Goal: Transaction & Acquisition: Purchase product/service

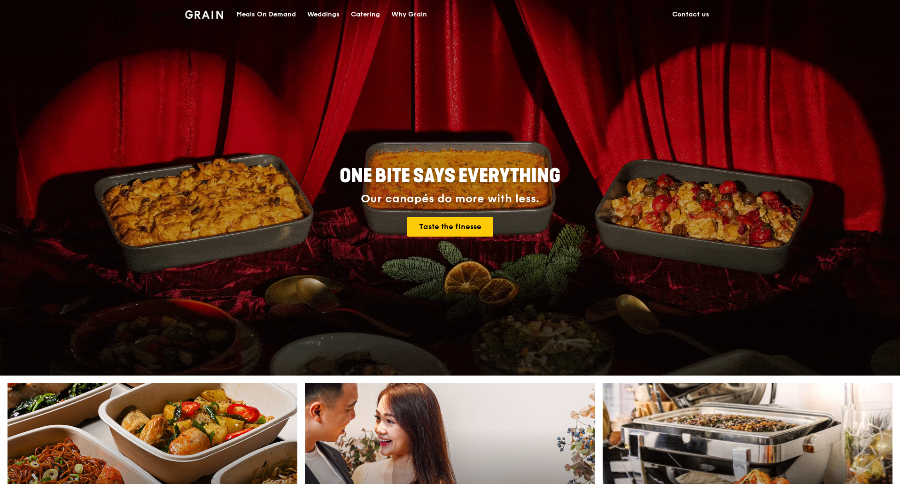
click at [285, 9] on div "Meals On Demand" at bounding box center [266, 14] width 60 height 28
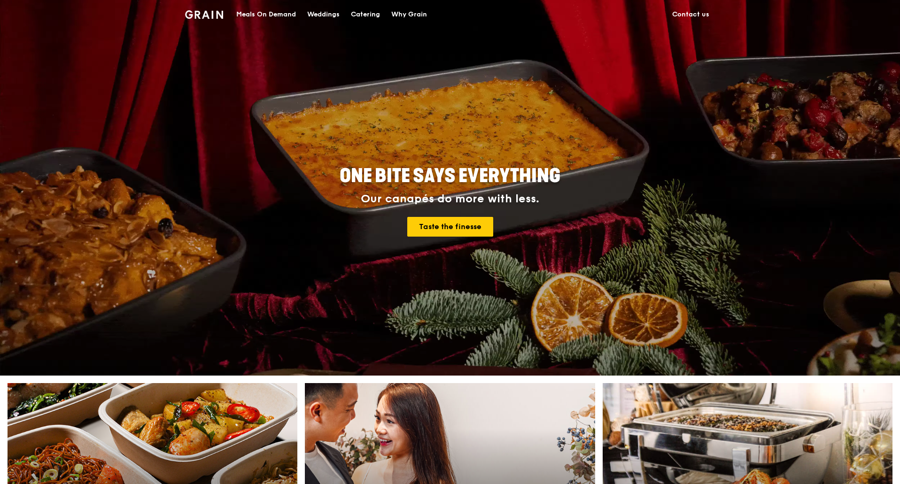
click at [364, 11] on div "Catering" at bounding box center [365, 14] width 29 height 28
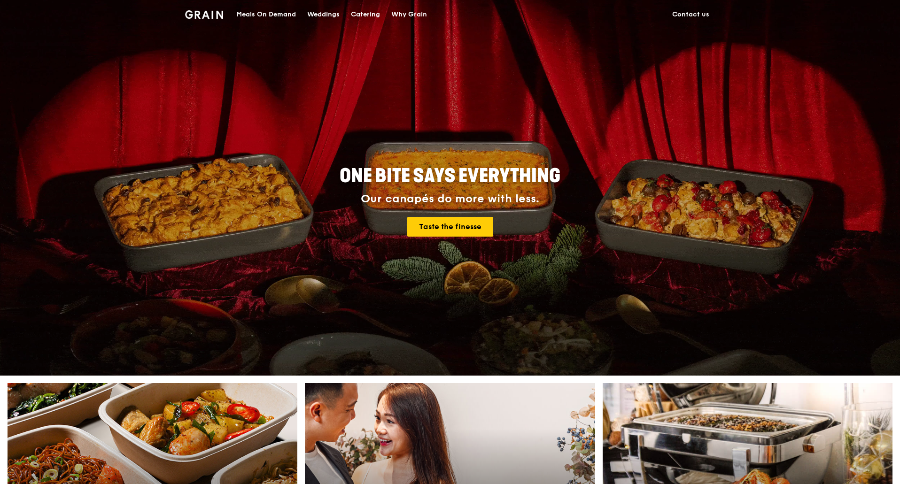
click at [365, 11] on div "Catering" at bounding box center [365, 14] width 29 height 28
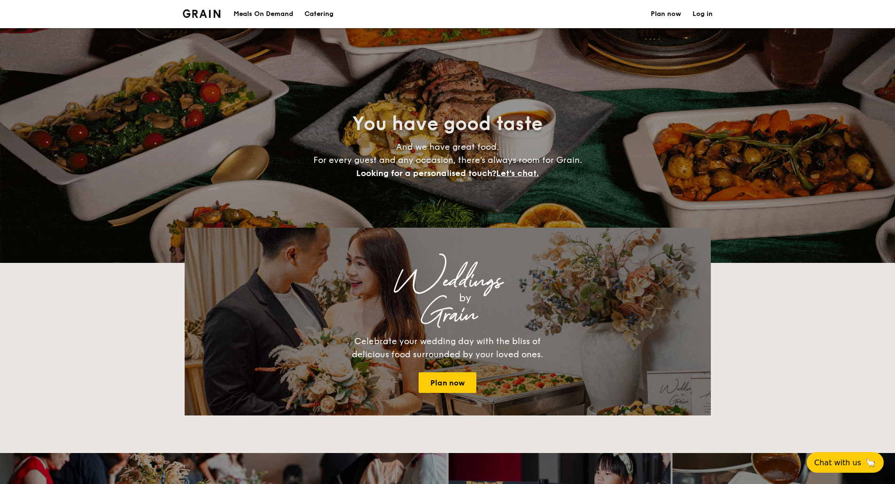
select select
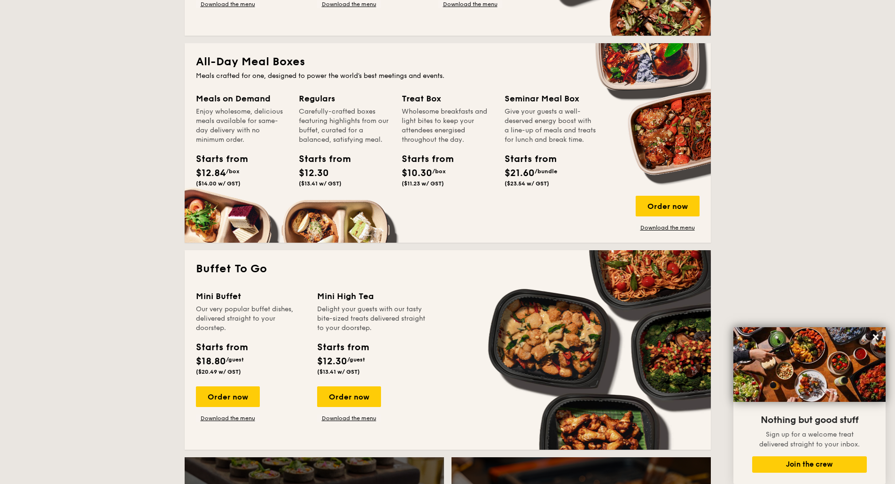
scroll to position [384, 0]
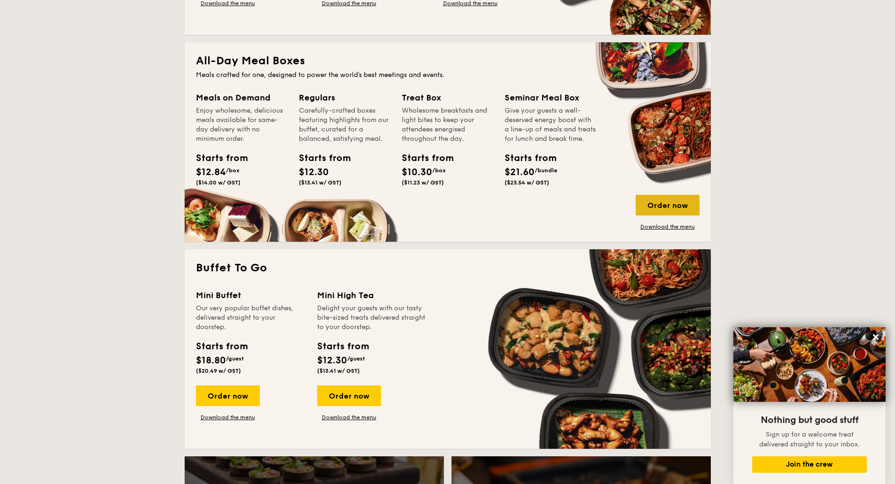
click at [653, 207] on div "Order now" at bounding box center [667, 205] width 64 height 21
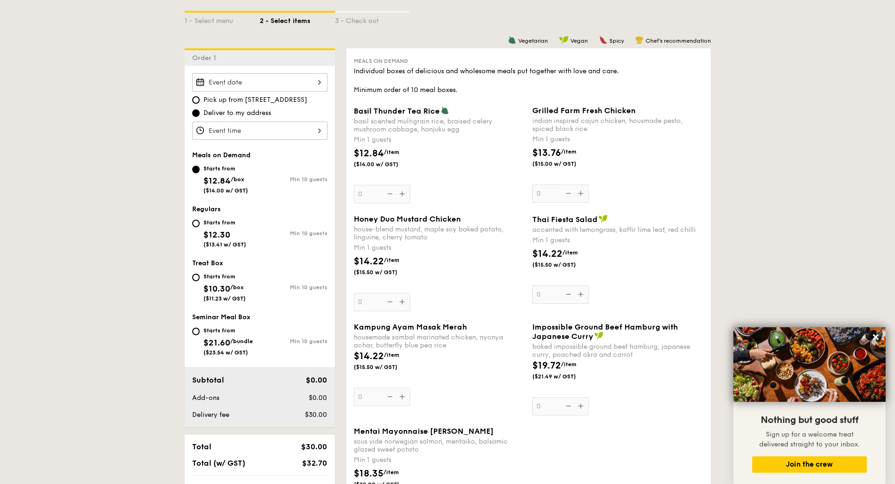
scroll to position [217, 0]
click at [250, 83] on div at bounding box center [259, 82] width 135 height 18
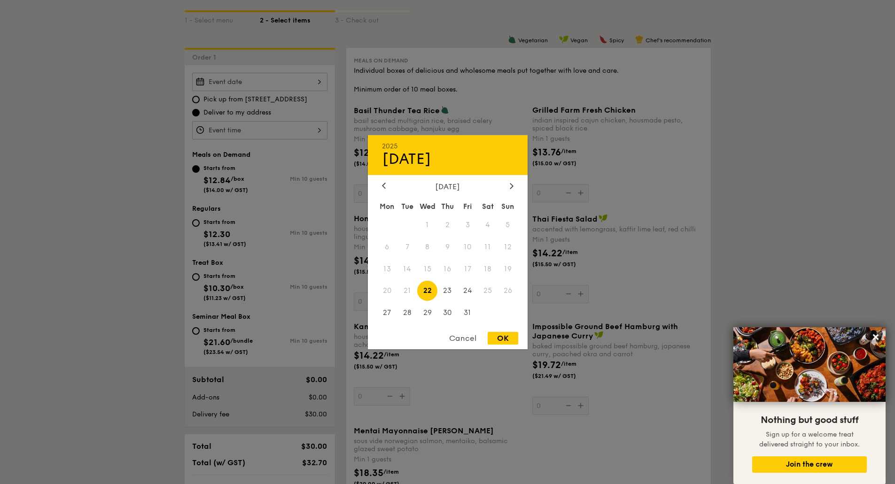
click at [487, 292] on span "25" at bounding box center [488, 291] width 20 height 20
drag, startPoint x: 459, startPoint y: 336, endPoint x: 437, endPoint y: 312, distance: 32.6
click at [456, 333] on div "Cancel" at bounding box center [463, 338] width 46 height 13
click at [289, 79] on div "2025 Oct 22 October 2025 Mon Tue Wed Thu Fri Sat Sun 1 2 3 4 5 6 7 8 9 10 11 12…" at bounding box center [259, 82] width 135 height 18
click at [489, 292] on span "25" at bounding box center [488, 291] width 20 height 20
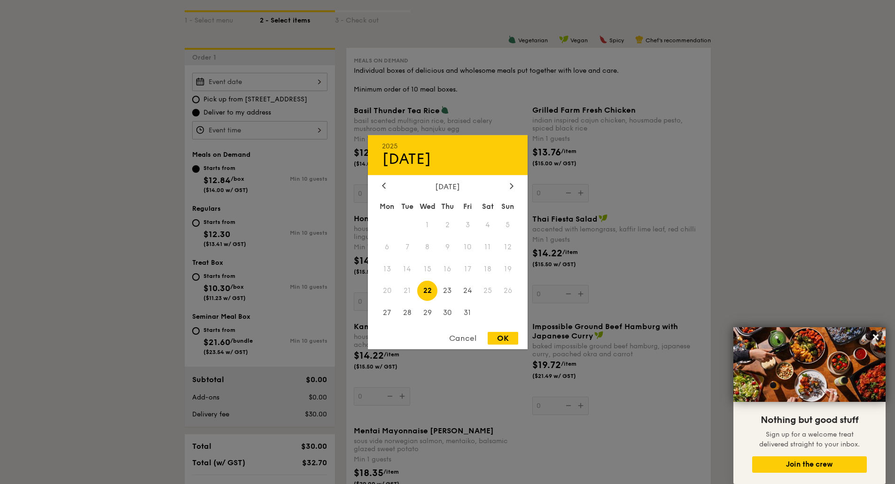
click at [476, 340] on div "Cancel" at bounding box center [463, 338] width 46 height 13
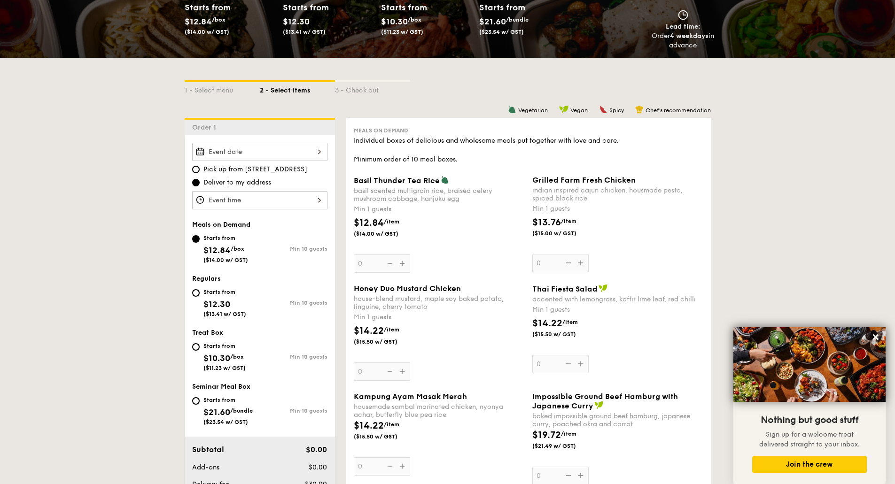
scroll to position [0, 0]
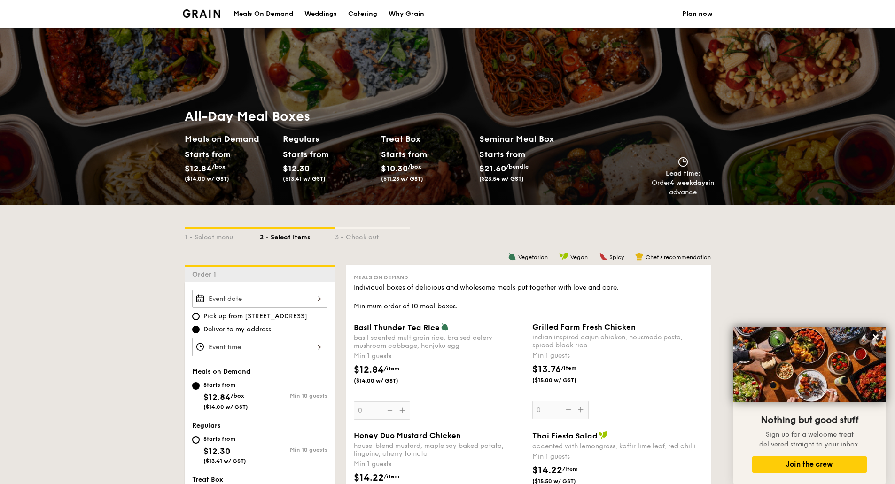
click at [243, 354] on div at bounding box center [259, 347] width 135 height 18
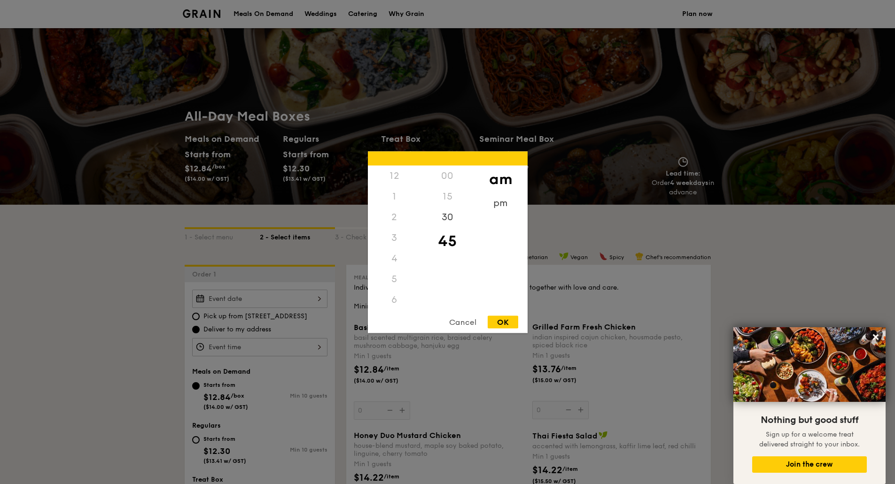
scroll to position [103, 0]
click at [497, 197] on div "pm" at bounding box center [500, 206] width 53 height 27
click at [496, 170] on div "am" at bounding box center [500, 178] width 53 height 27
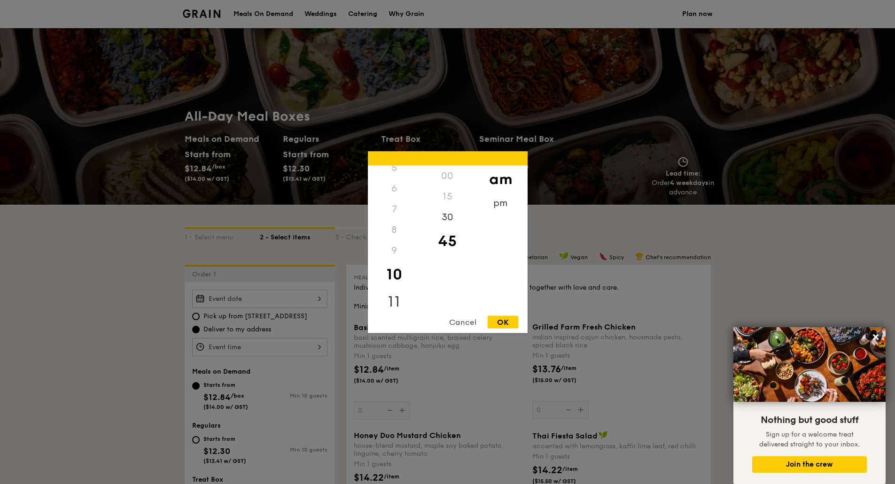
click at [390, 302] on div "11" at bounding box center [394, 301] width 53 height 27
click at [438, 220] on div "30" at bounding box center [447, 220] width 53 height 27
click at [499, 323] on div "OK" at bounding box center [502, 322] width 31 height 13
type input "11:30AM"
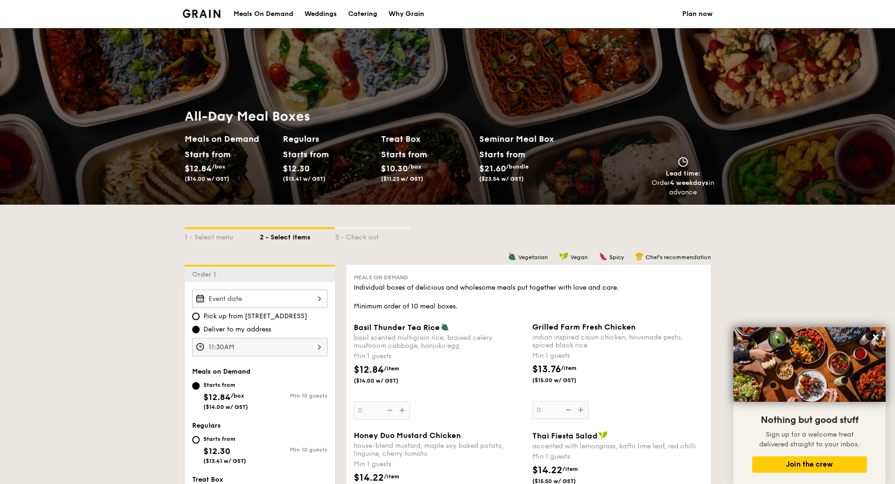
click at [261, 300] on div "2025 Oct 22 October 2025 Mon Tue Wed Thu Fri Sat Sun 1 2 3 4 5 6 7 8 9 10 11 12…" at bounding box center [259, 299] width 135 height 18
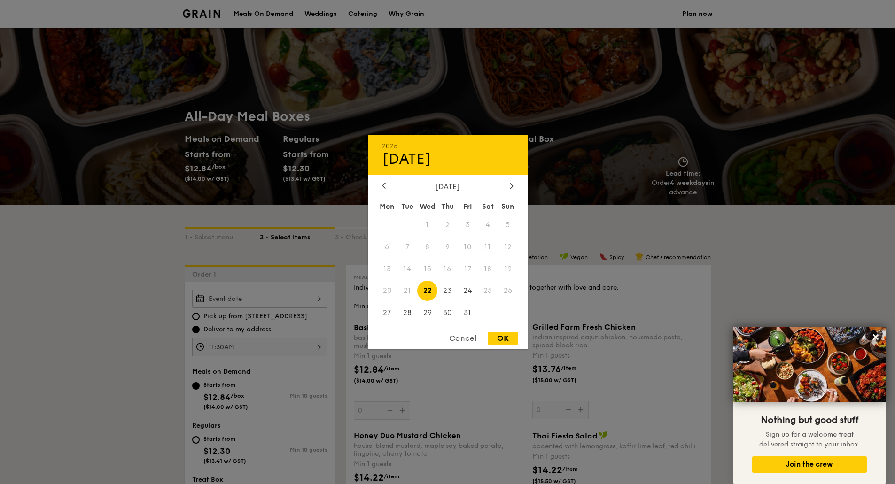
click at [490, 268] on span "18" at bounding box center [488, 269] width 20 height 20
click at [489, 269] on span "18" at bounding box center [488, 269] width 20 height 20
click at [507, 268] on span "19" at bounding box center [508, 269] width 20 height 20
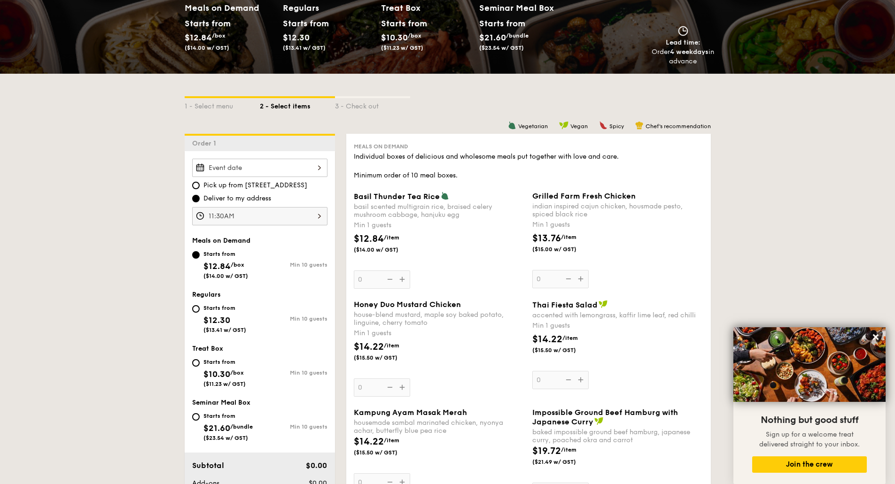
scroll to position [0, 0]
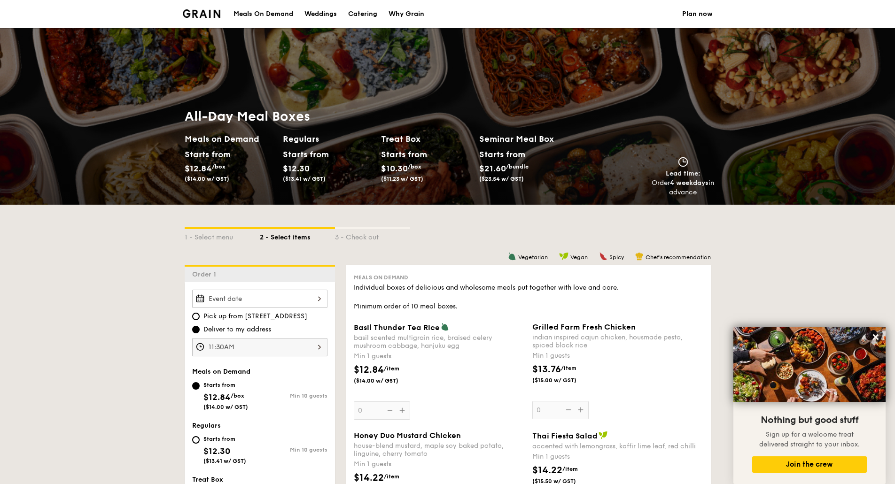
click at [290, 12] on div "Meals On Demand" at bounding box center [263, 14] width 60 height 28
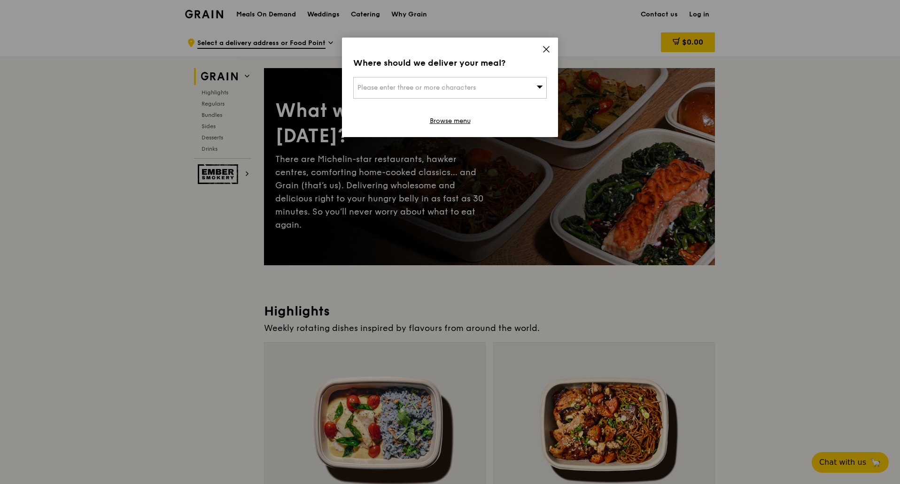
click at [410, 91] on span "Please enter three or more characters" at bounding box center [416, 88] width 118 height 8
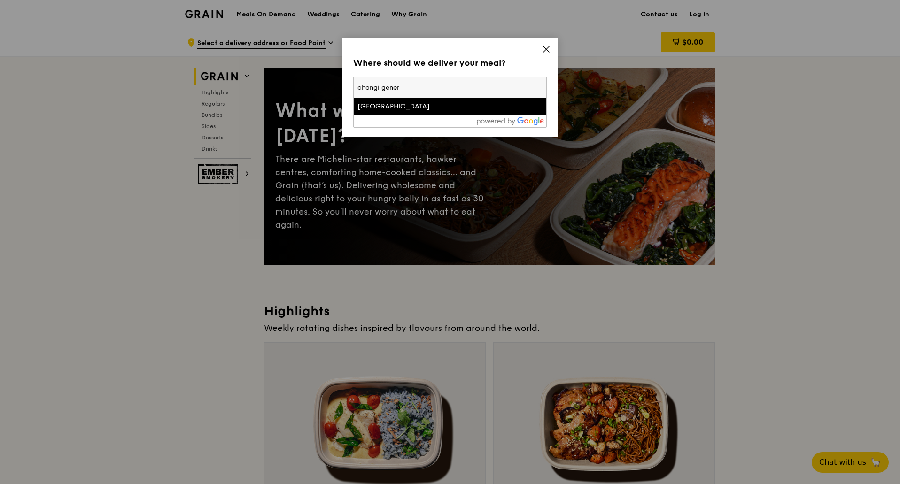
type input "changi gener"
click at [412, 107] on div "[GEOGRAPHIC_DATA]" at bounding box center [426, 106] width 139 height 9
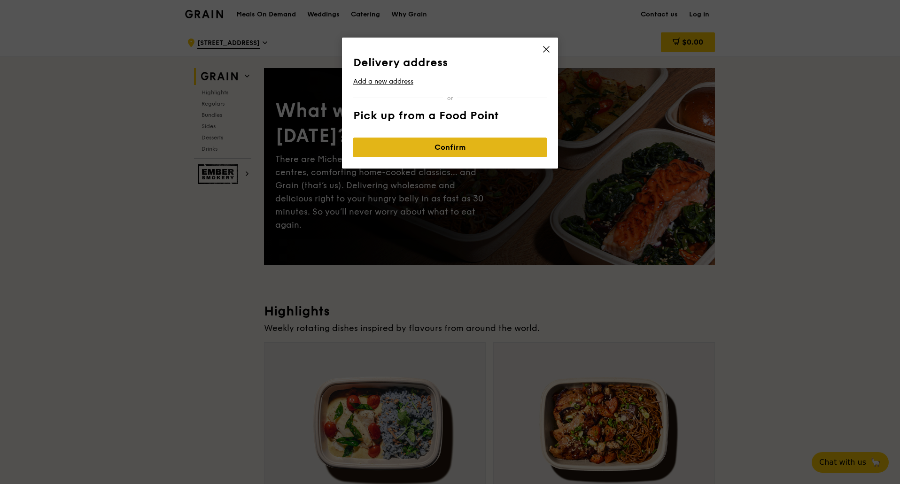
click at [447, 121] on div "Delivery address Add a new address Pick up from a Food Point" at bounding box center [449, 91] width 193 height 70
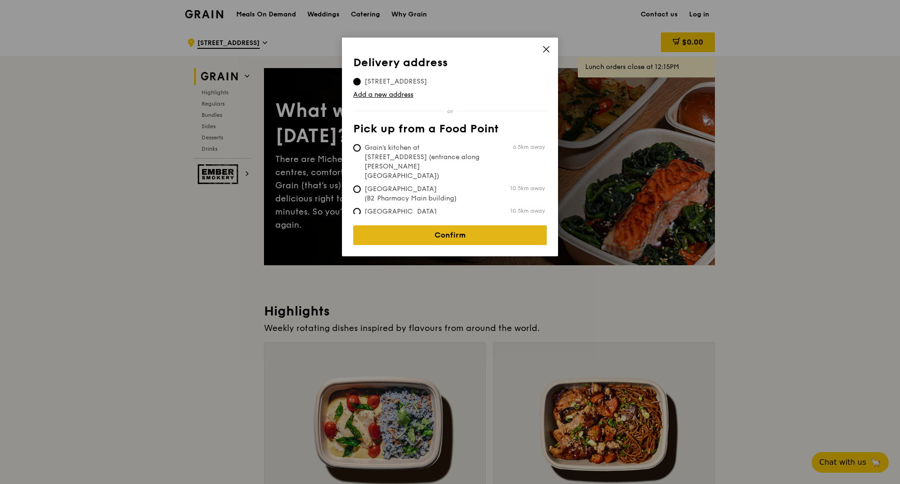
click at [456, 233] on link "Confirm" at bounding box center [449, 235] width 193 height 20
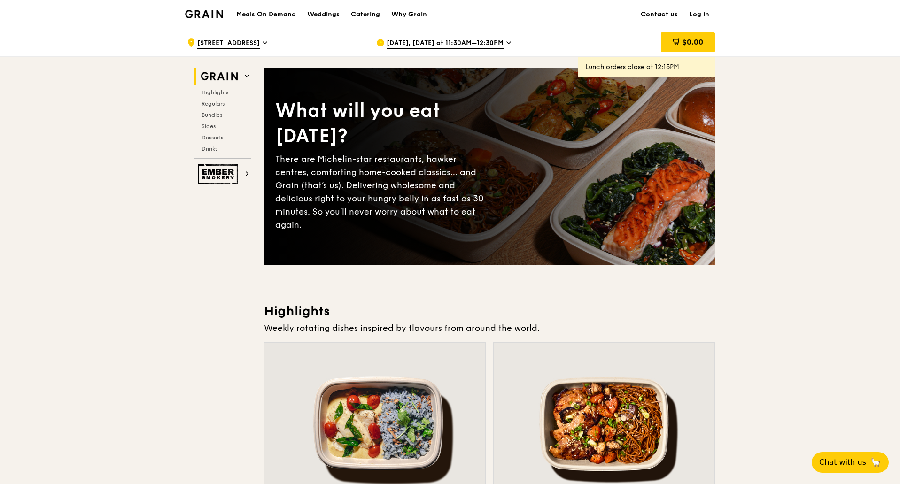
click at [448, 39] on span "[DATE], [DATE] at 11:30AM–12:30PM" at bounding box center [445, 44] width 117 height 10
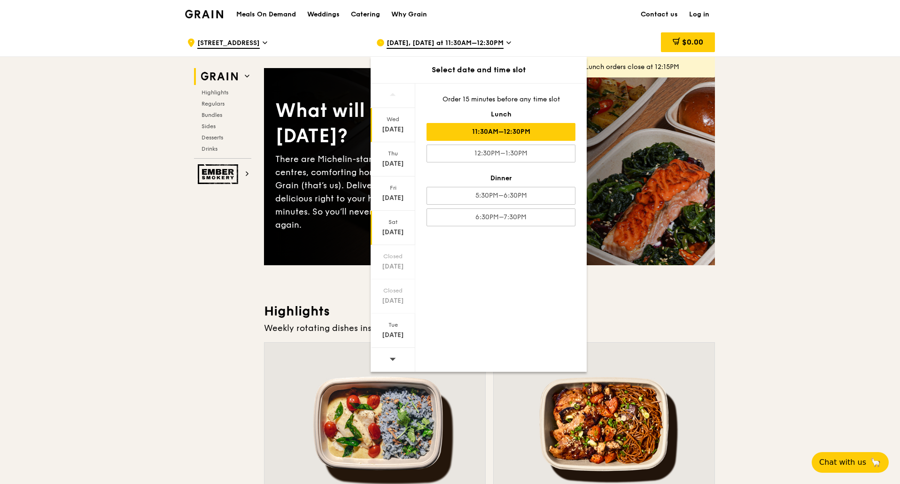
click at [397, 232] on div "[DATE]" at bounding box center [393, 232] width 42 height 9
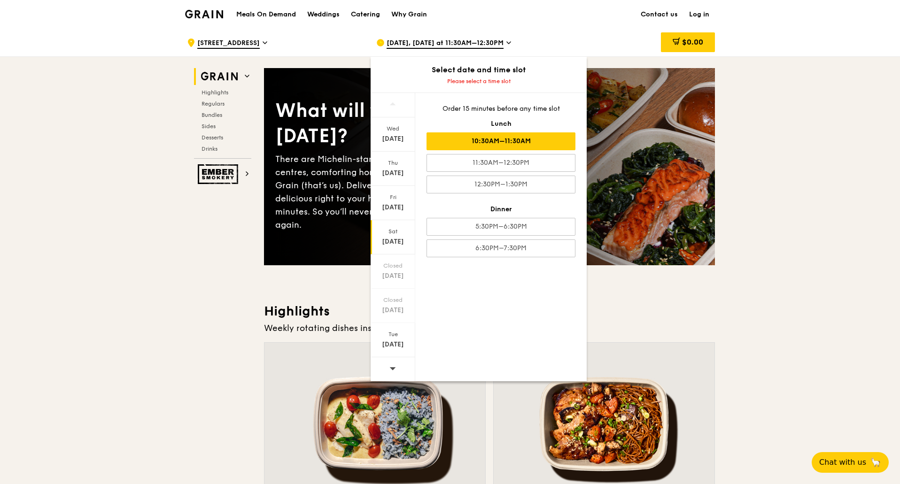
click at [527, 145] on div "10:30AM–11:30AM" at bounding box center [500, 141] width 149 height 18
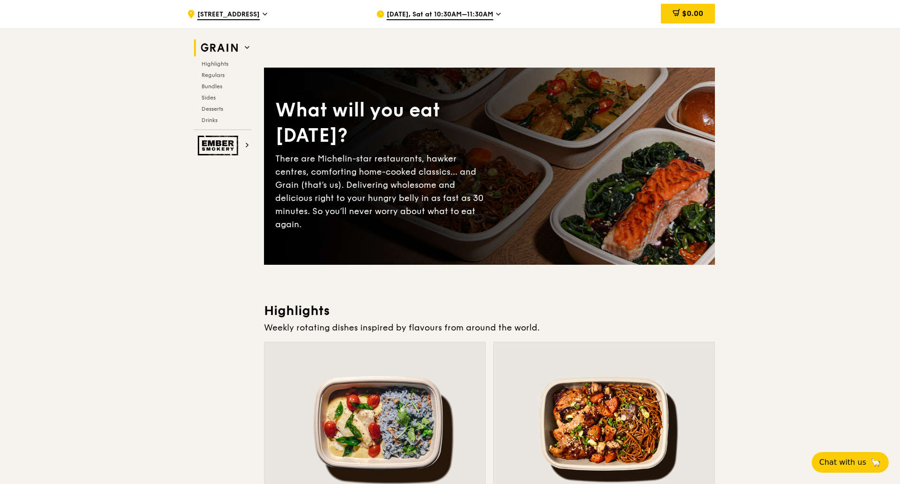
scroll to position [38, 0]
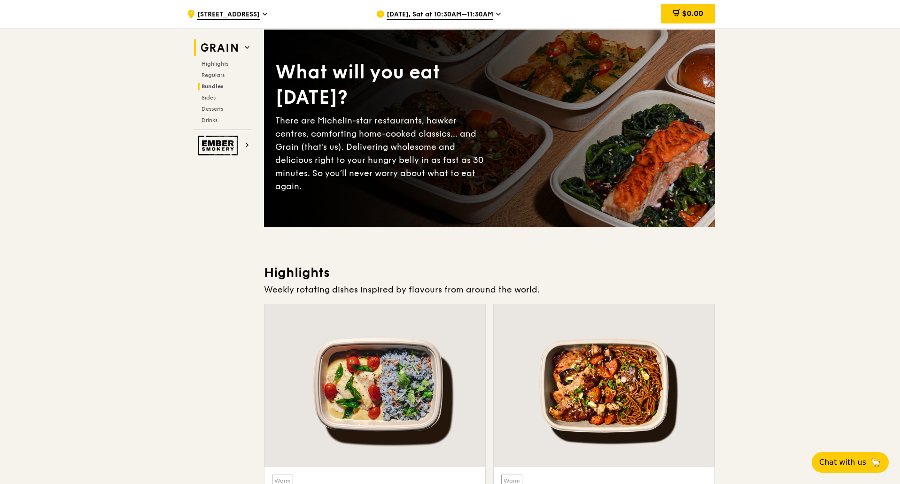
click at [214, 87] on span "Bundles" at bounding box center [212, 86] width 22 height 7
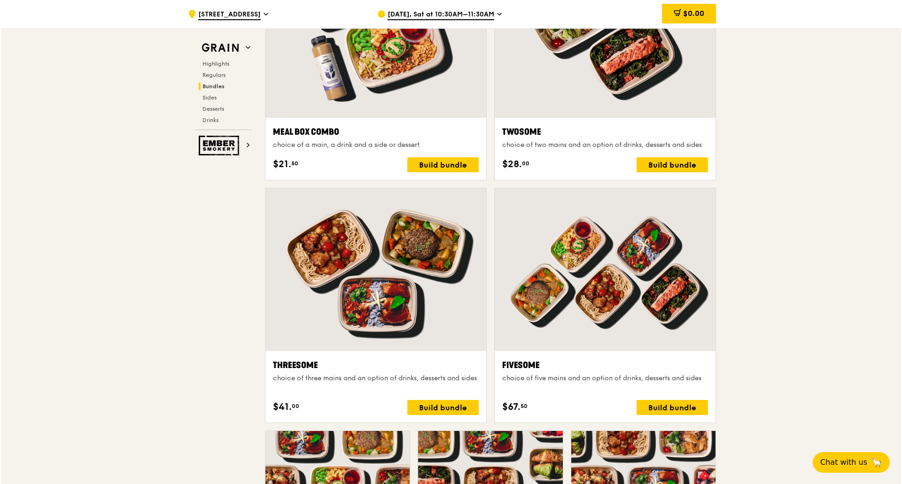
scroll to position [1468, 0]
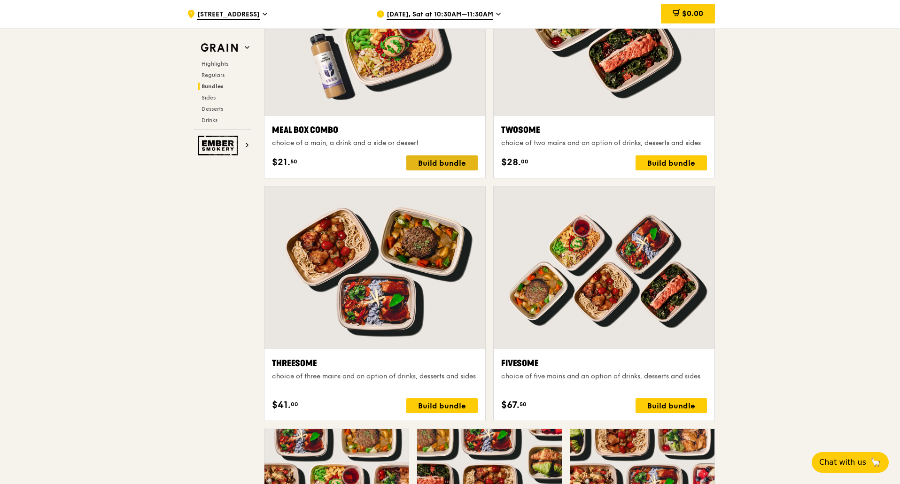
click at [425, 163] on div "Build bundle" at bounding box center [441, 162] width 71 height 15
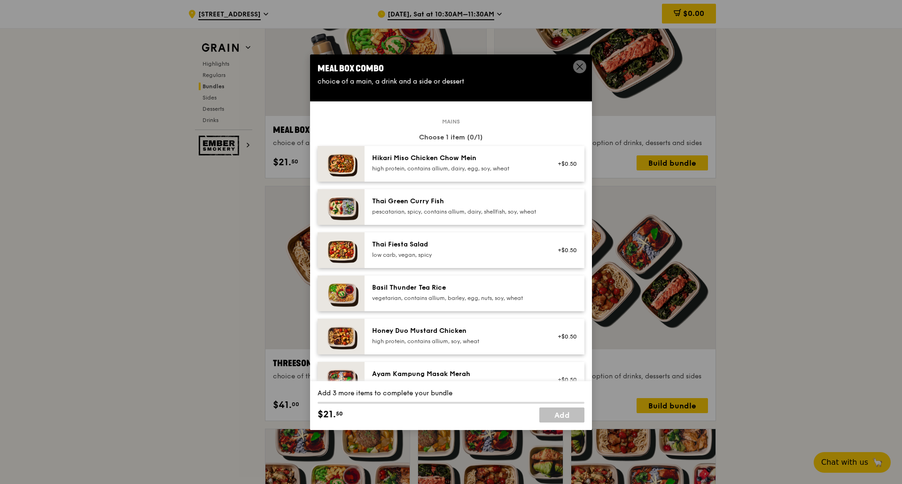
click at [425, 163] on div "Hikari Miso Chicken Chow Mein high protein, contains allium, dairy, egg, soy, w…" at bounding box center [456, 163] width 169 height 19
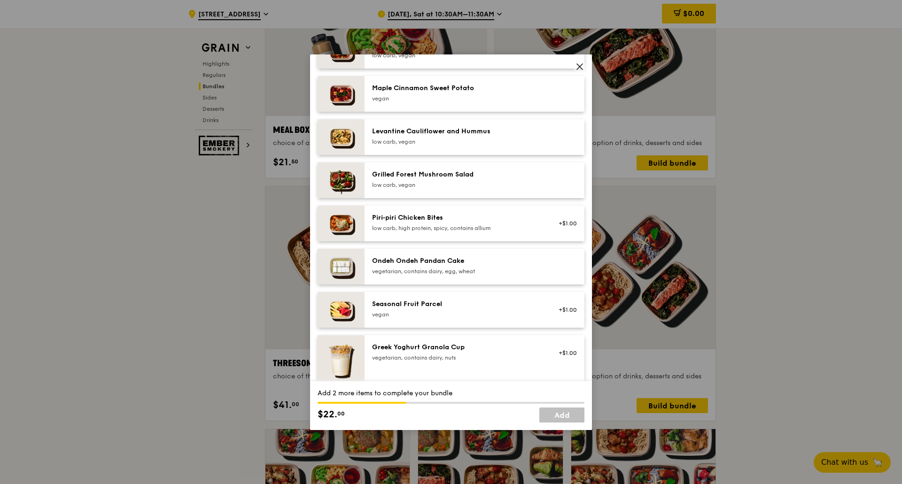
scroll to position [543, 0]
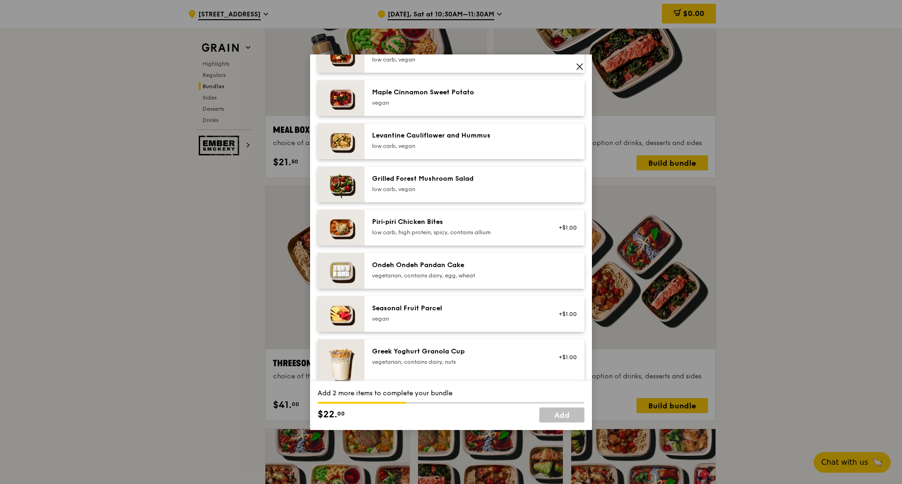
click at [427, 313] on div "Seasonal Fruit Parcel" at bounding box center [456, 308] width 169 height 9
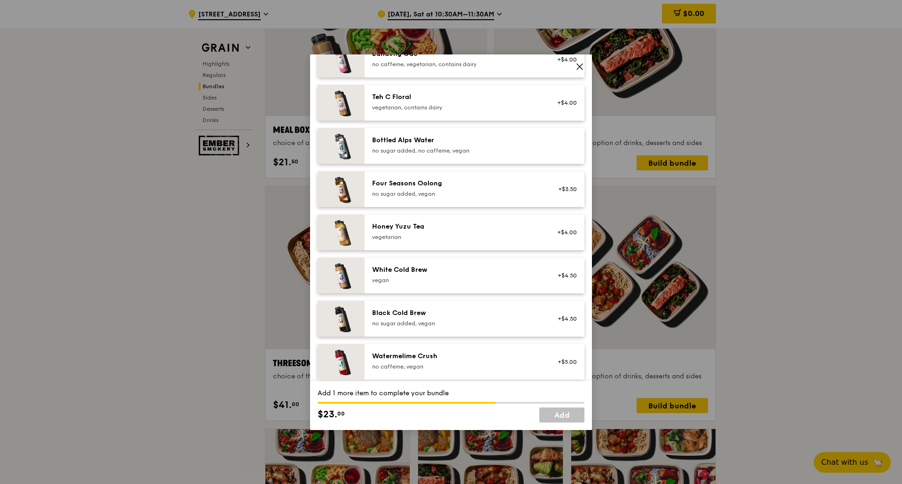
scroll to position [1019, 0]
click at [451, 188] on div "Four Seasons Oolong" at bounding box center [456, 182] width 169 height 9
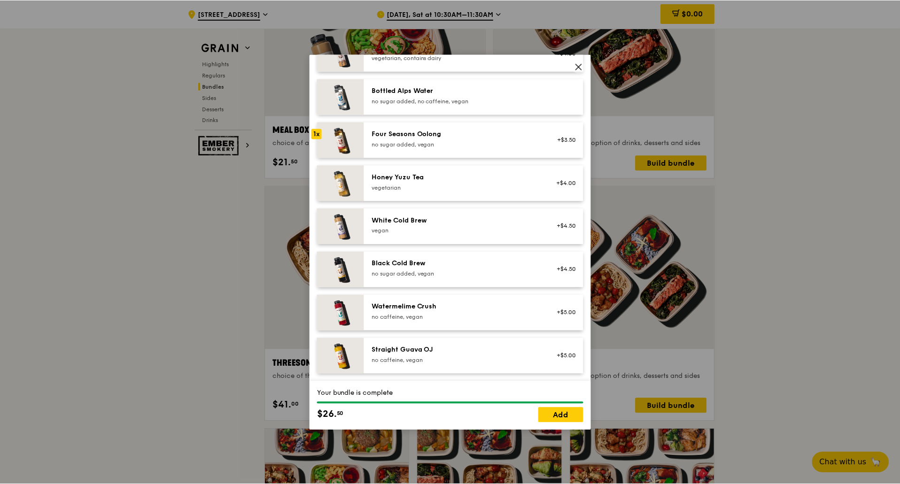
scroll to position [1075, 0]
click at [551, 421] on link "Add" at bounding box center [561, 415] width 45 height 15
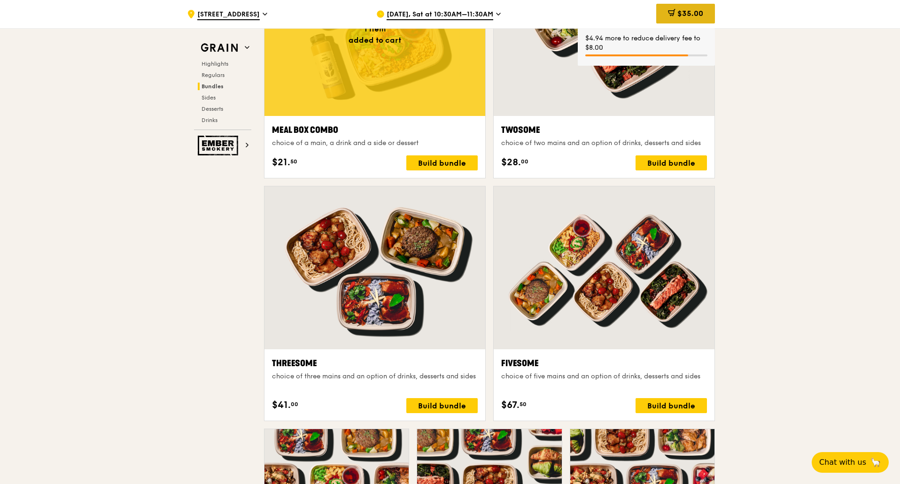
click at [702, 8] on div "$35.00" at bounding box center [685, 14] width 59 height 20
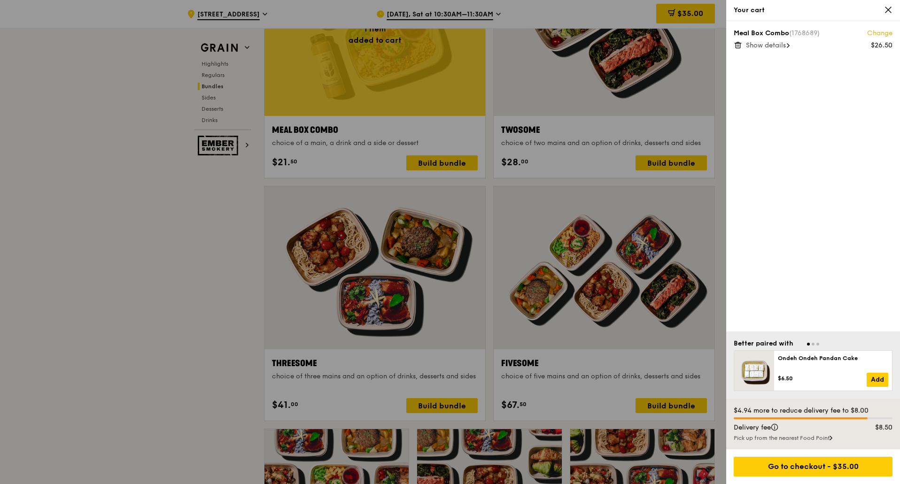
click at [463, 46] on div at bounding box center [450, 242] width 900 height 484
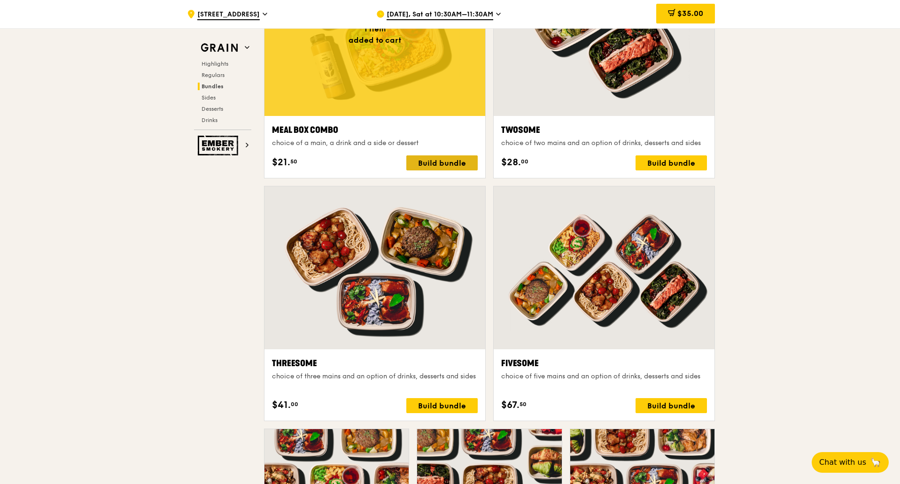
click at [431, 165] on div "Build bundle" at bounding box center [441, 162] width 71 height 15
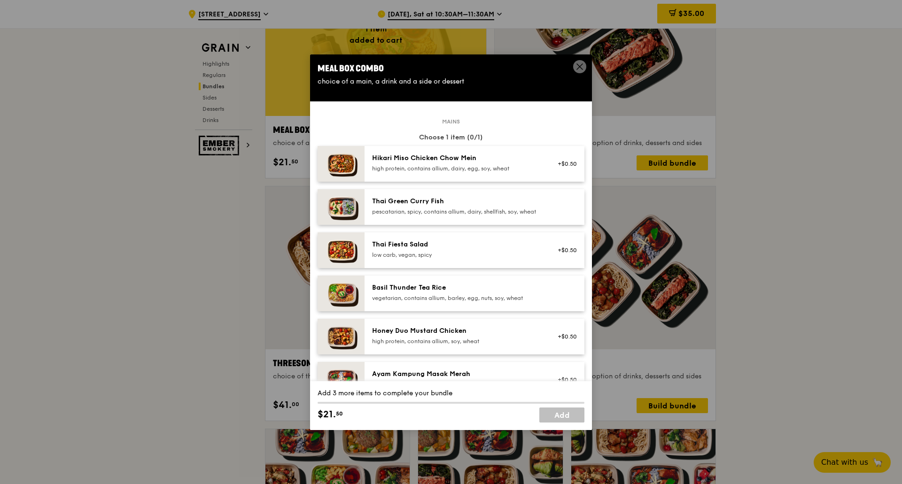
click at [576, 67] on icon at bounding box center [579, 66] width 8 height 8
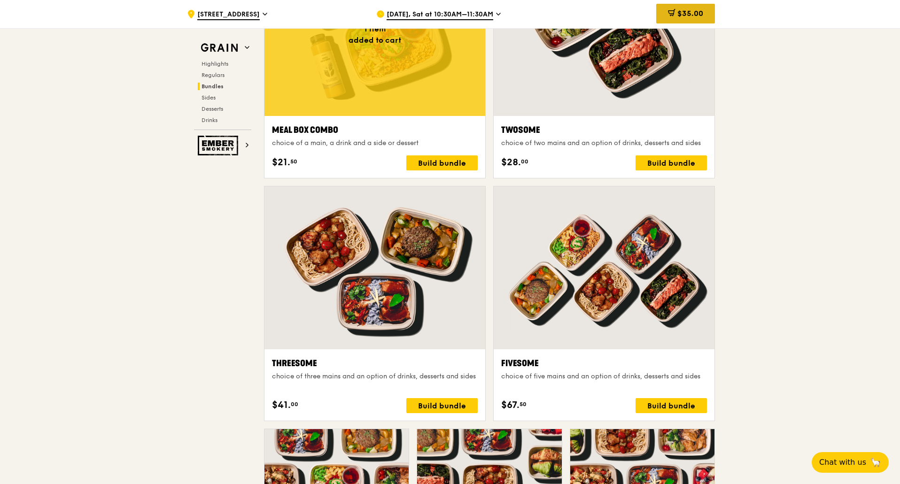
click at [680, 17] on span "$35.00" at bounding box center [690, 13] width 26 height 9
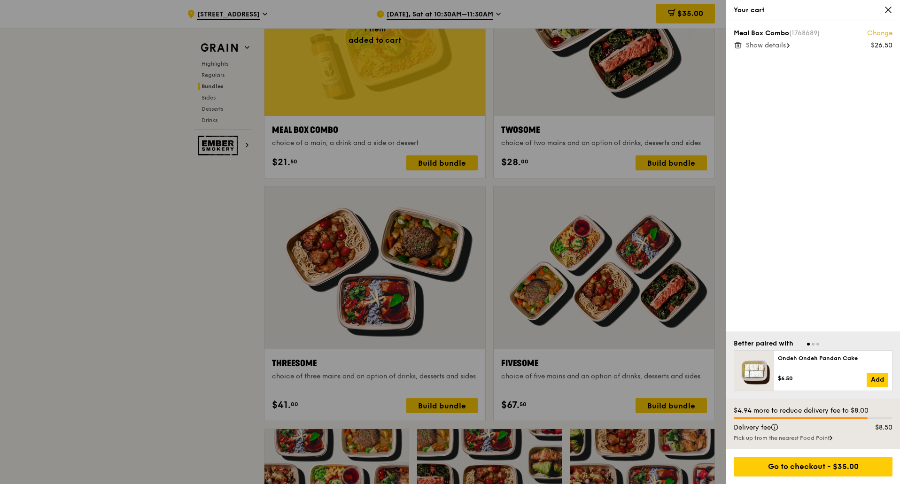
click at [740, 44] on icon at bounding box center [737, 45] width 5 height 5
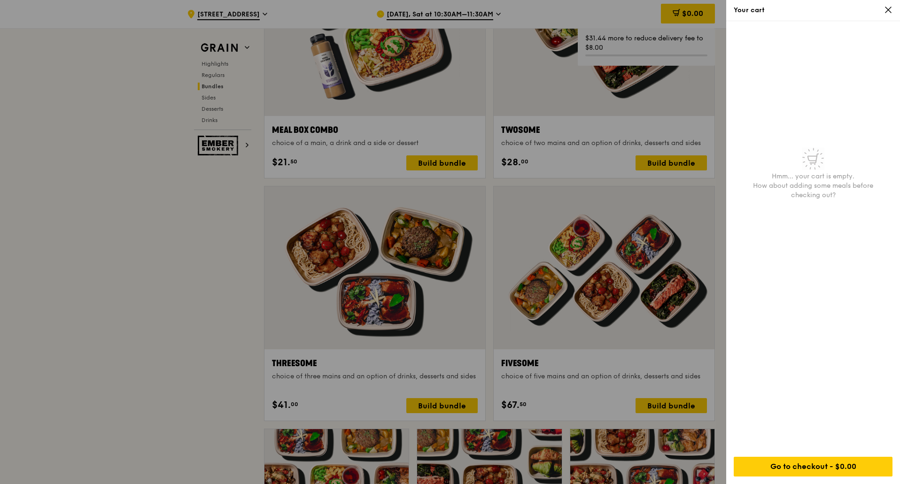
click at [625, 46] on div at bounding box center [450, 242] width 900 height 484
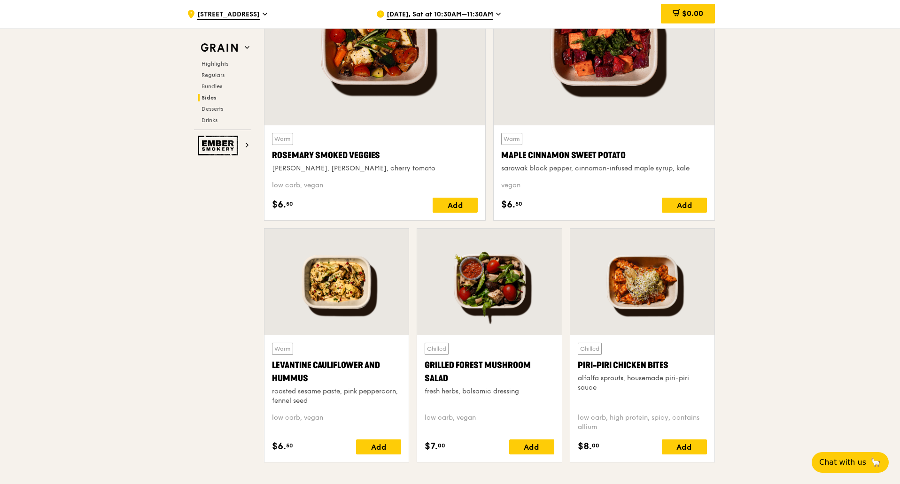
scroll to position [2198, 0]
click at [227, 63] on span "Highlights" at bounding box center [216, 64] width 30 height 7
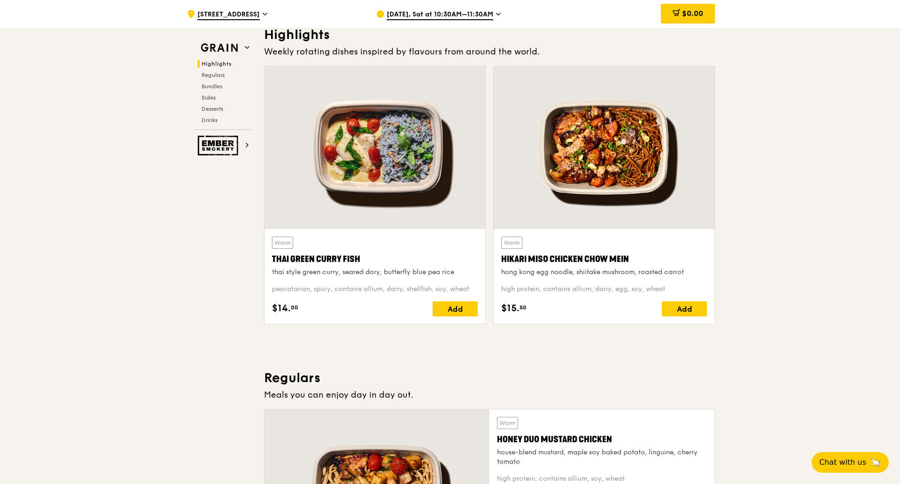
scroll to position [265, 0]
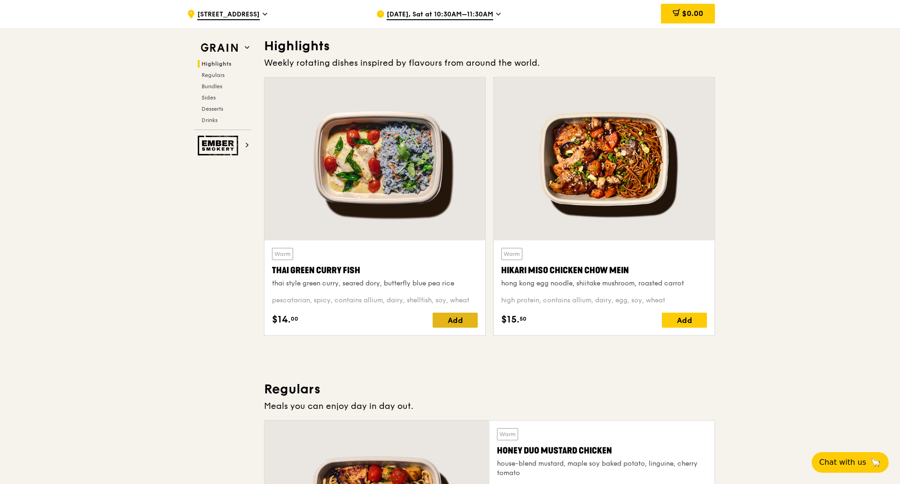
click at [436, 320] on div "Add" at bounding box center [455, 320] width 45 height 15
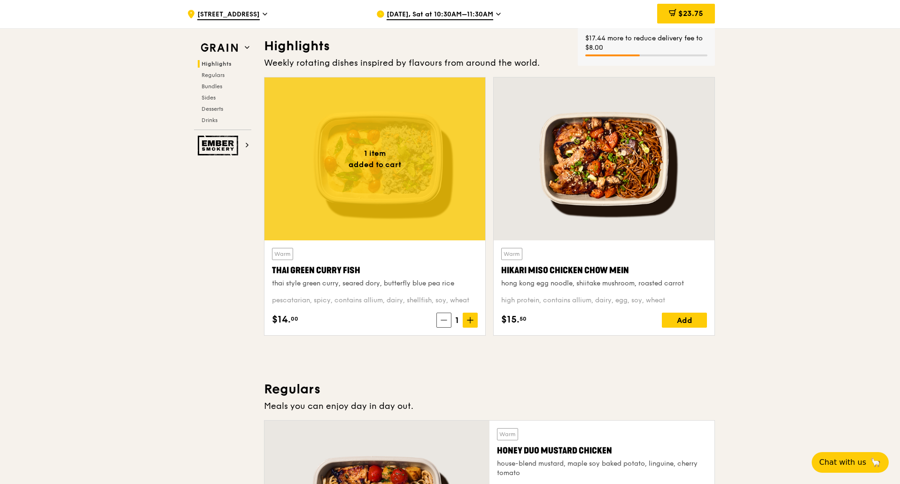
click at [467, 318] on icon at bounding box center [470, 320] width 7 height 7
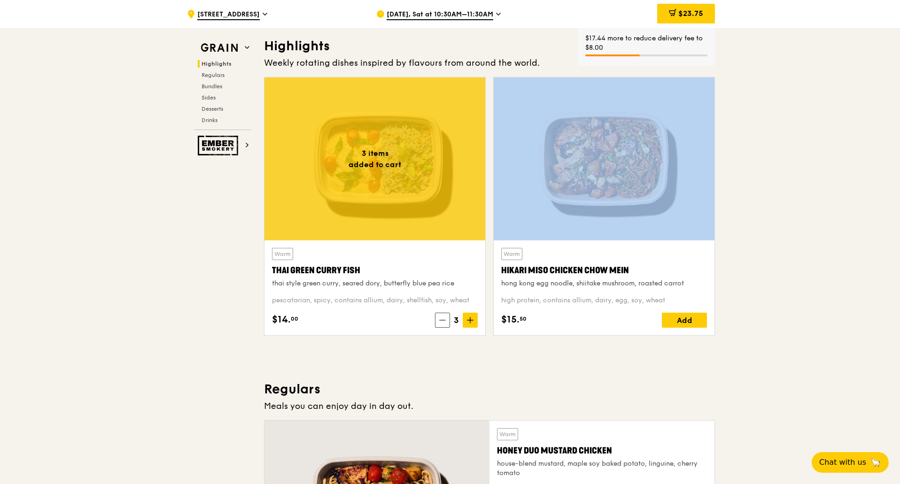
click at [467, 318] on icon at bounding box center [470, 320] width 7 height 7
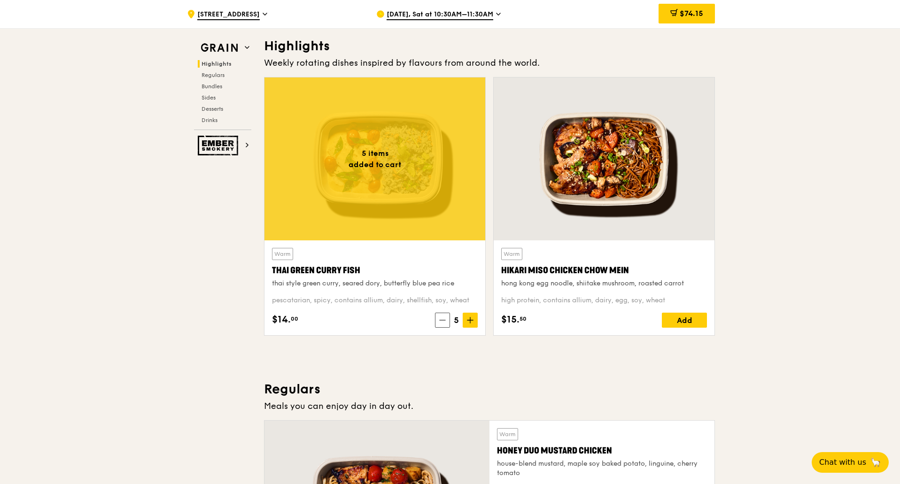
click at [715, 278] on div "Warm Hikari Miso Chicken Chow Mein hong kong egg noodle, shiitake mushroom, roa…" at bounding box center [603, 210] width 229 height 266
click at [683, 323] on div "Add" at bounding box center [684, 320] width 45 height 15
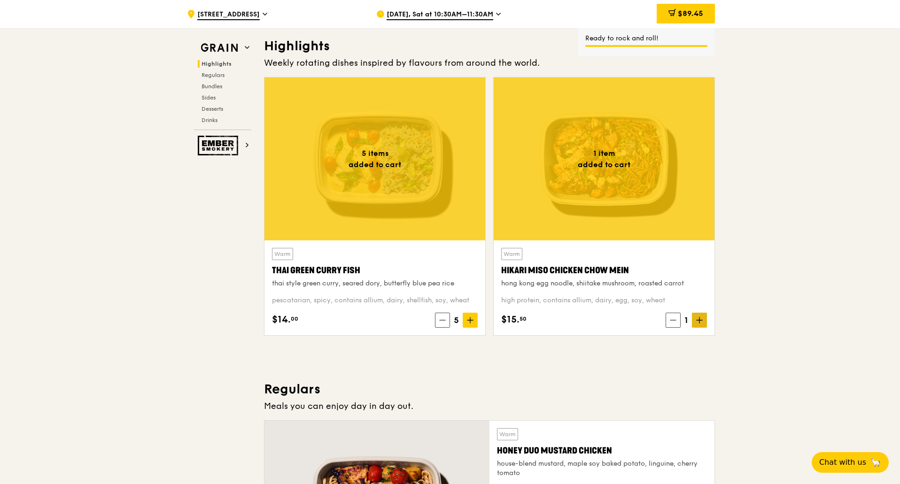
click at [698, 319] on icon at bounding box center [699, 320] width 7 height 7
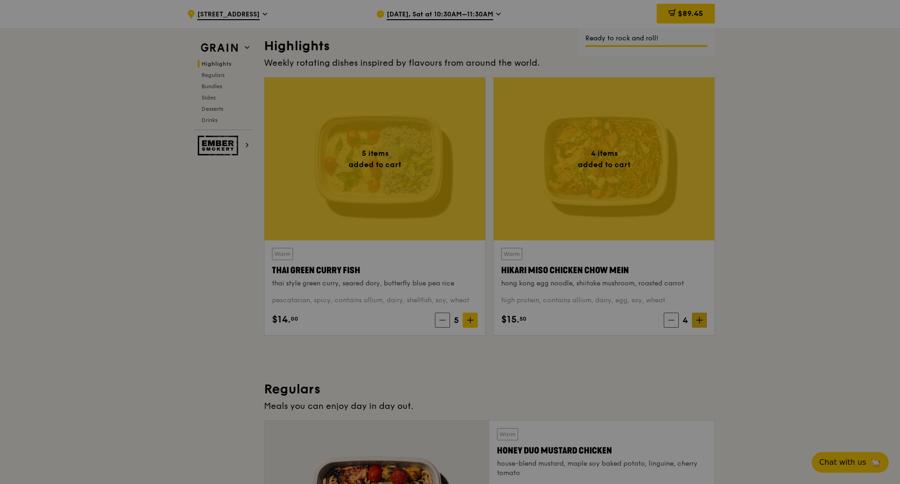
click at [698, 319] on div at bounding box center [450, 242] width 900 height 484
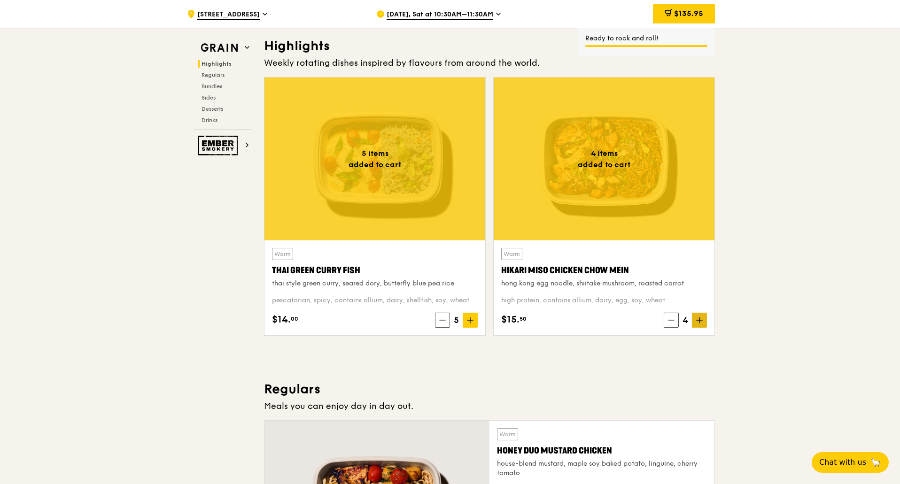
click at [703, 320] on span at bounding box center [699, 320] width 15 height 15
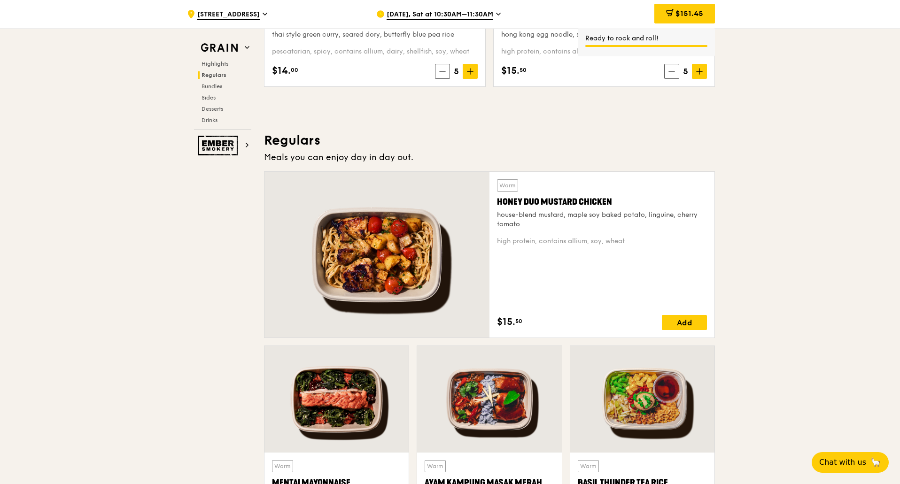
scroll to position [658, 0]
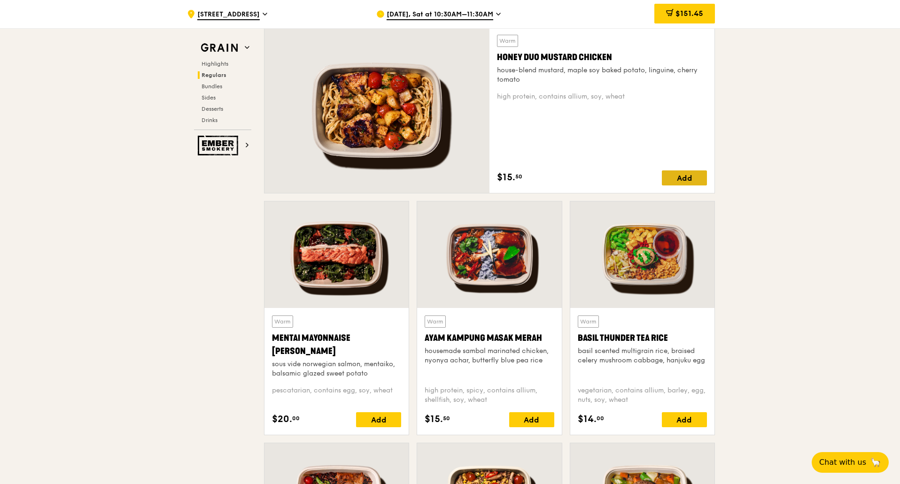
click at [675, 179] on div "Add" at bounding box center [684, 177] width 45 height 15
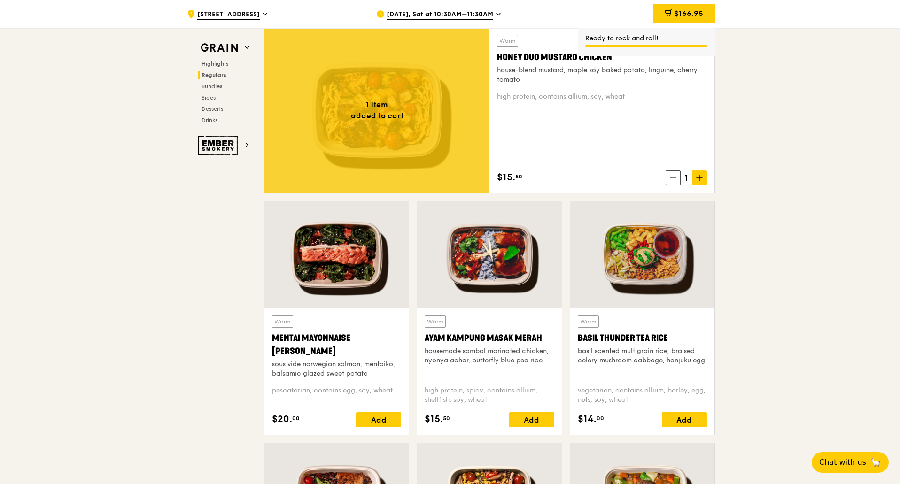
click at [701, 180] on icon at bounding box center [699, 178] width 7 height 7
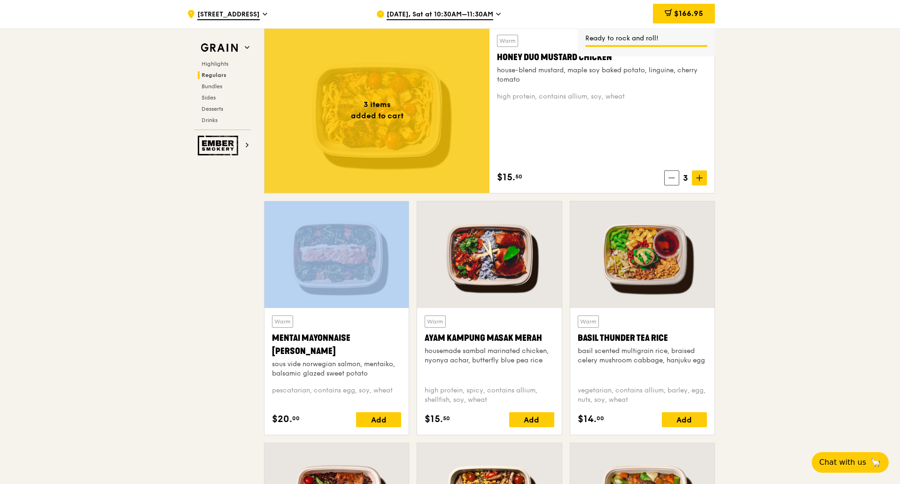
click at [701, 180] on icon at bounding box center [699, 178] width 7 height 7
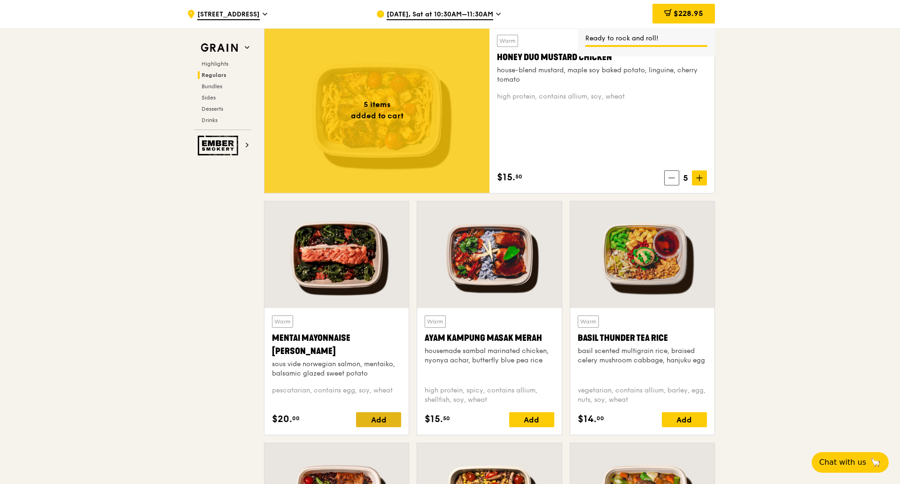
click at [389, 417] on div "Add" at bounding box center [378, 419] width 45 height 15
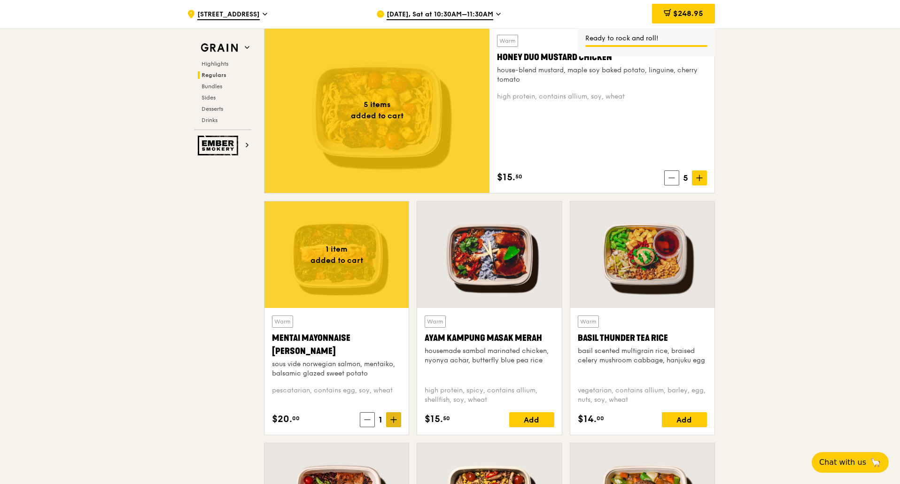
click at [396, 414] on span at bounding box center [393, 419] width 15 height 15
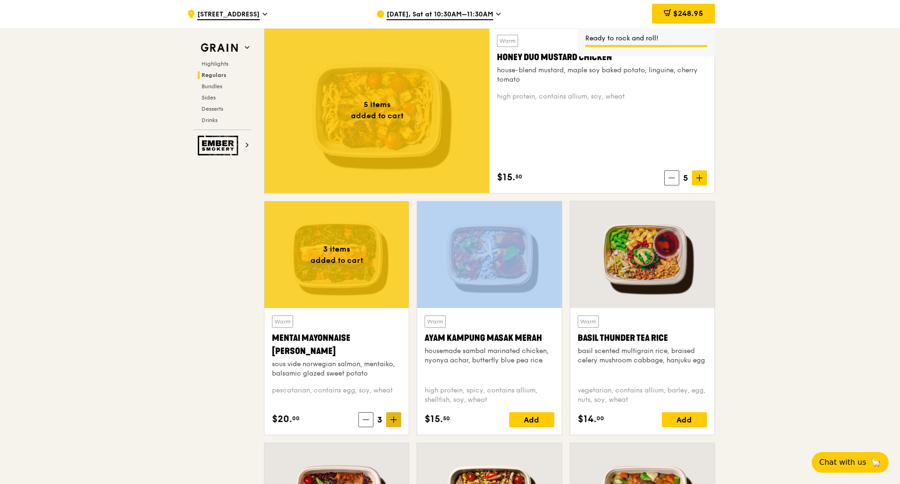
click at [396, 414] on span at bounding box center [393, 419] width 15 height 15
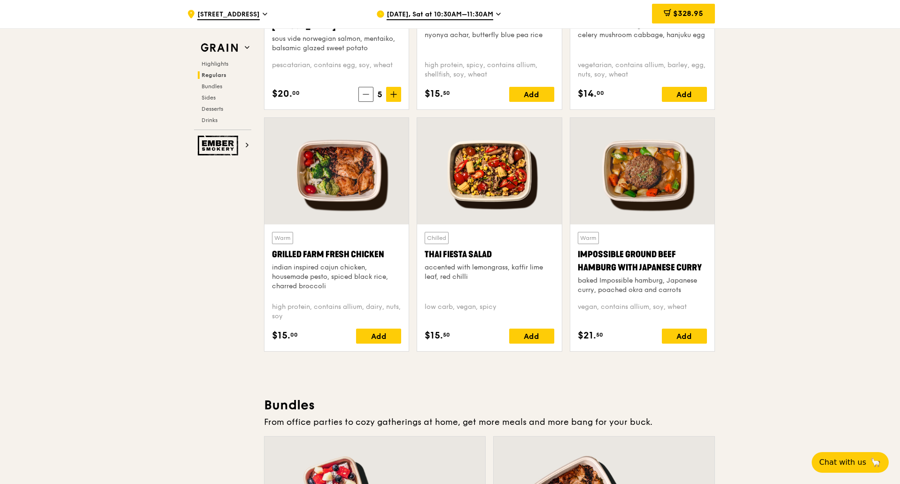
scroll to position [984, 0]
click at [376, 335] on div "Add" at bounding box center [378, 335] width 45 height 15
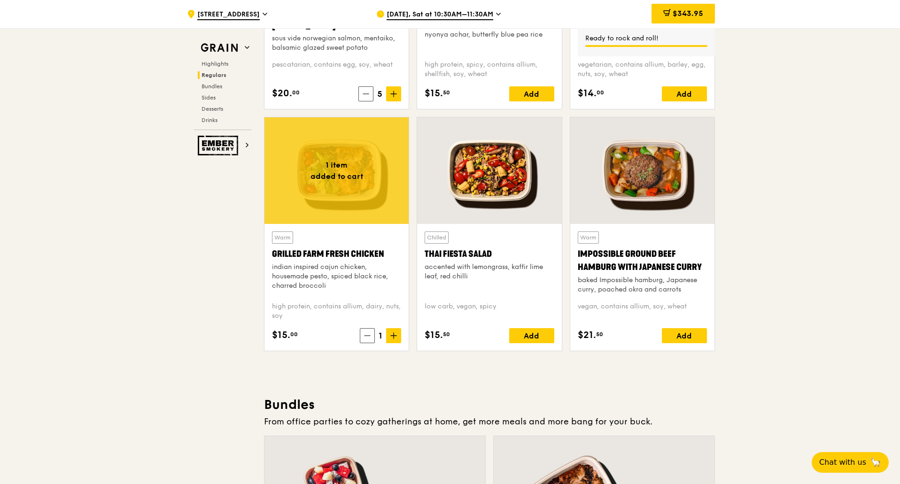
click at [395, 337] on icon at bounding box center [393, 336] width 7 height 7
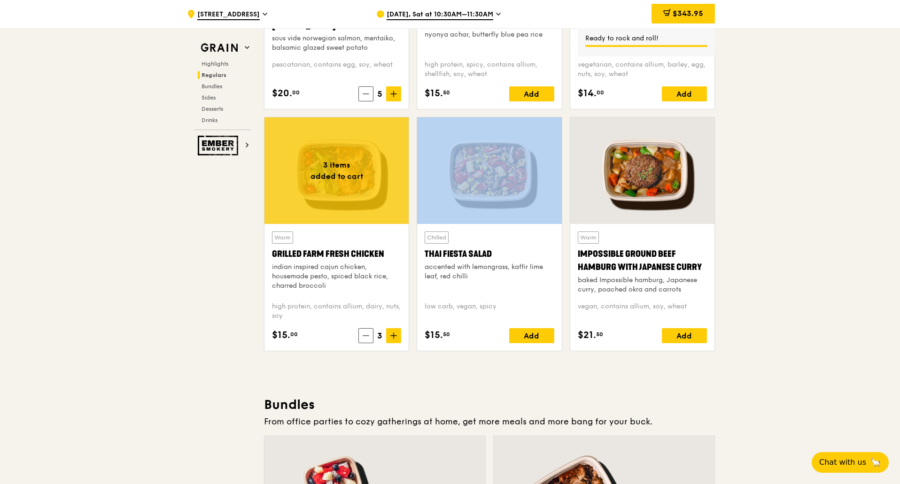
click at [395, 337] on icon at bounding box center [393, 336] width 7 height 7
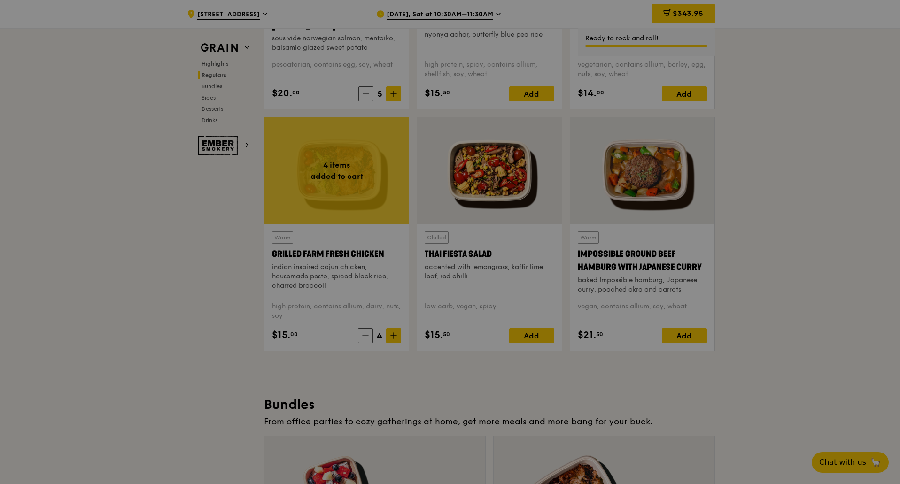
click at [395, 337] on div at bounding box center [450, 242] width 900 height 484
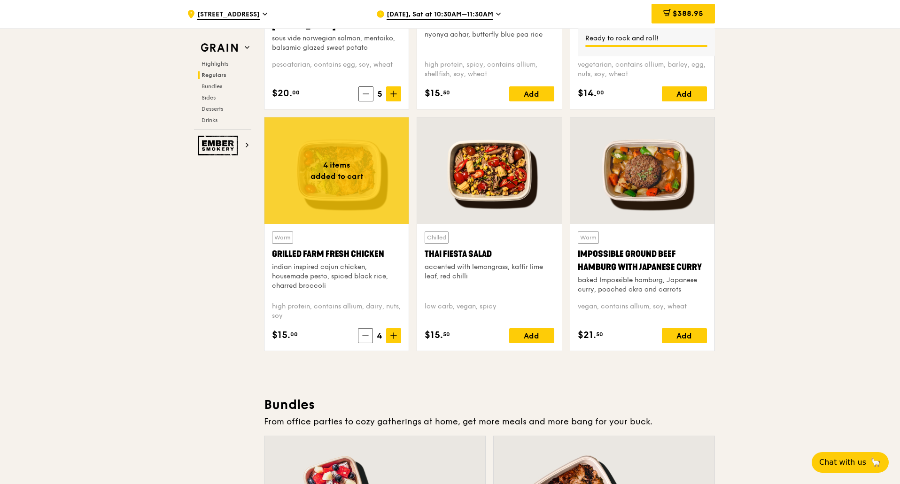
click at [395, 337] on icon at bounding box center [393, 336] width 7 height 7
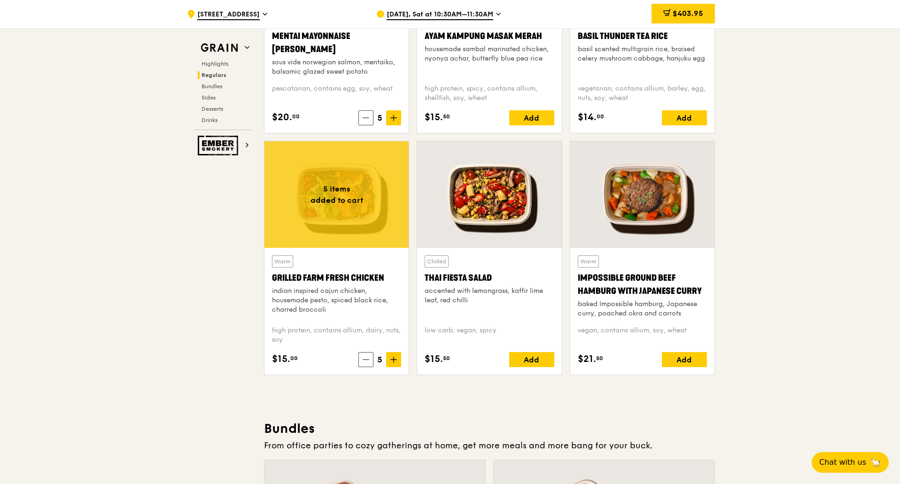
scroll to position [960, 0]
click at [688, 360] on div "Add" at bounding box center [684, 360] width 45 height 15
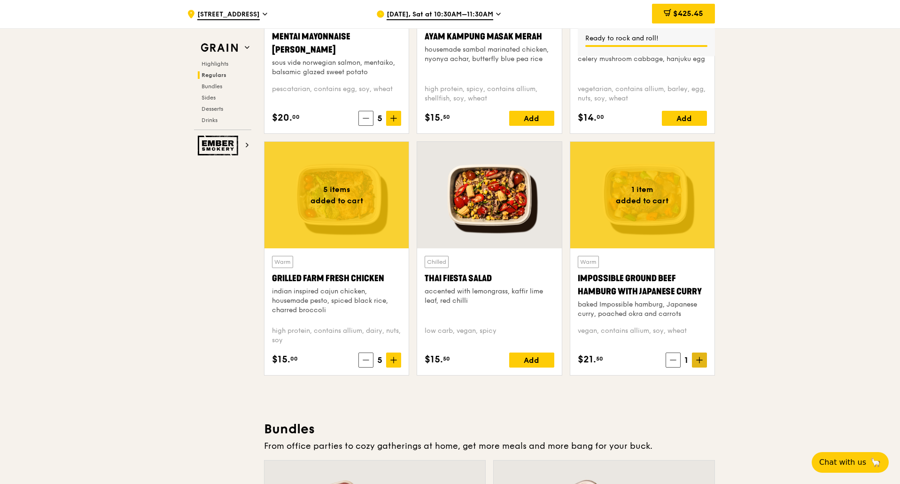
click at [700, 362] on icon at bounding box center [699, 360] width 7 height 7
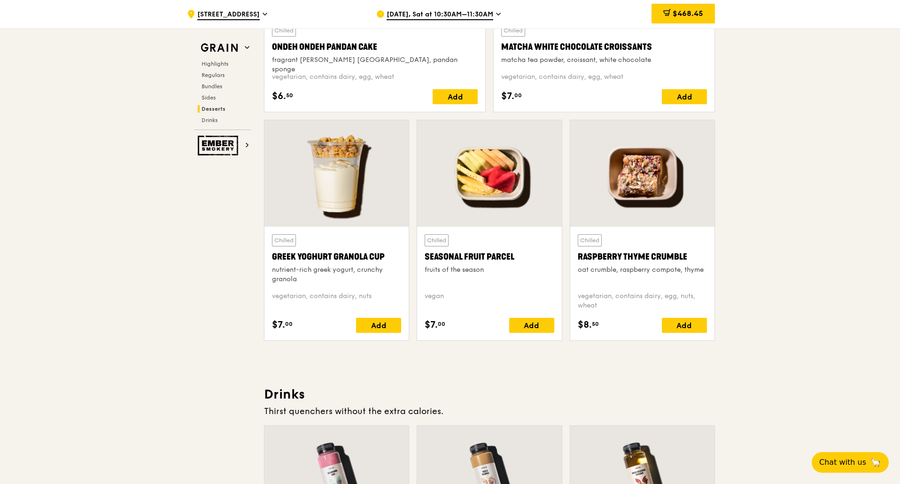
scroll to position [2892, 0]
click at [545, 327] on div "Add" at bounding box center [531, 324] width 45 height 15
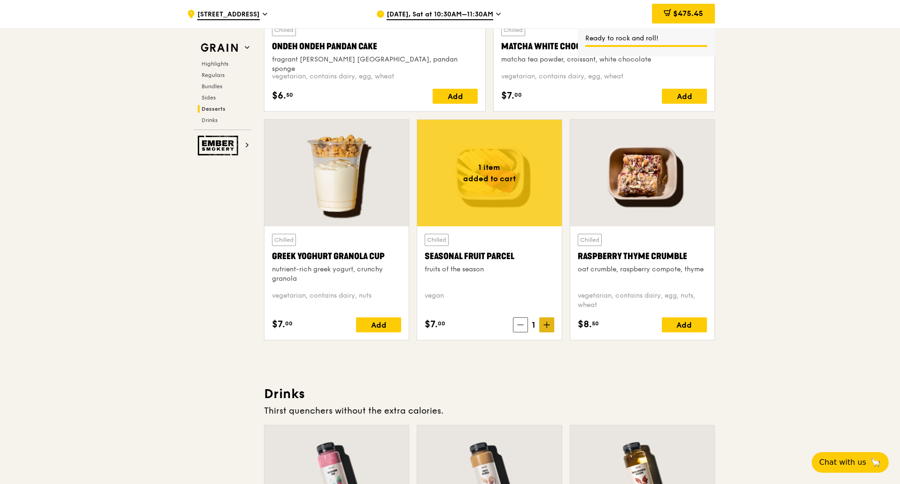
click at [549, 326] on icon at bounding box center [546, 325] width 7 height 7
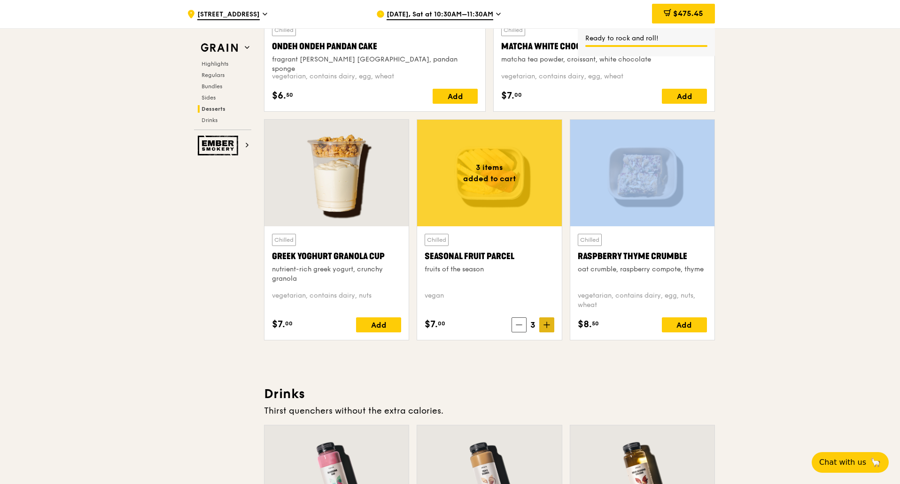
click at [549, 326] on icon at bounding box center [546, 325] width 7 height 7
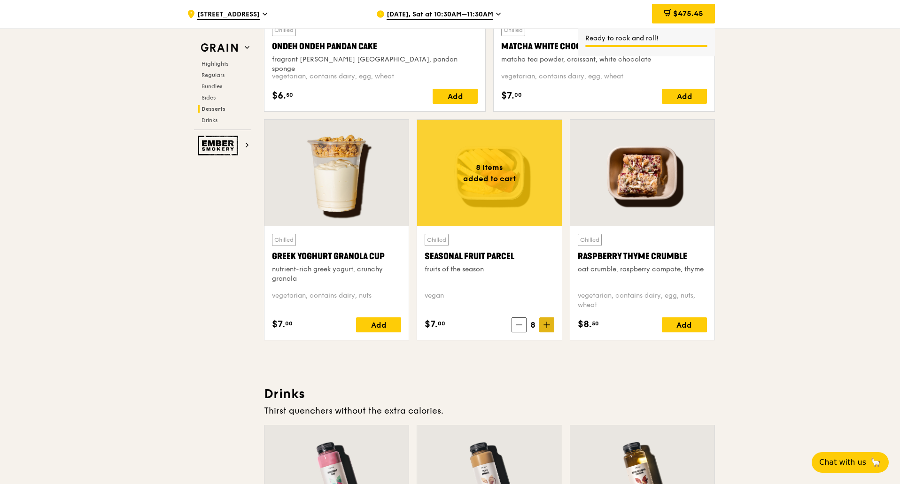
click at [549, 326] on icon at bounding box center [546, 325] width 7 height 7
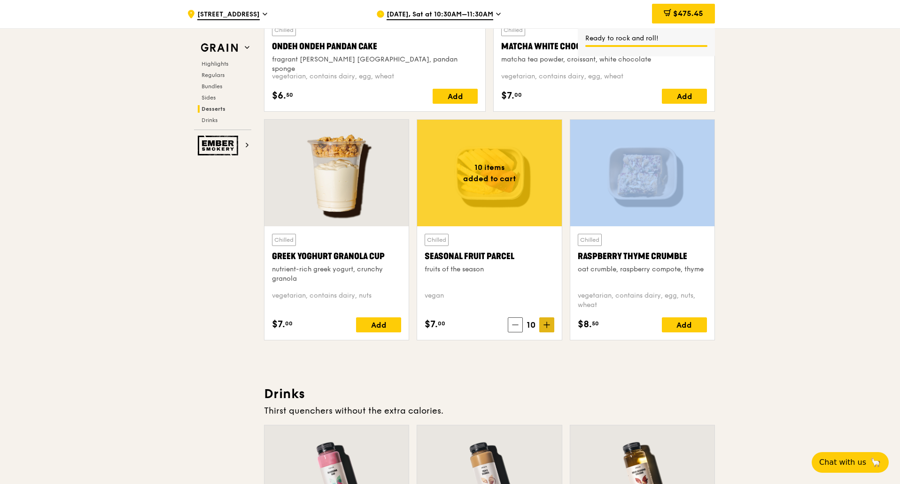
click at [549, 326] on icon at bounding box center [546, 325] width 7 height 7
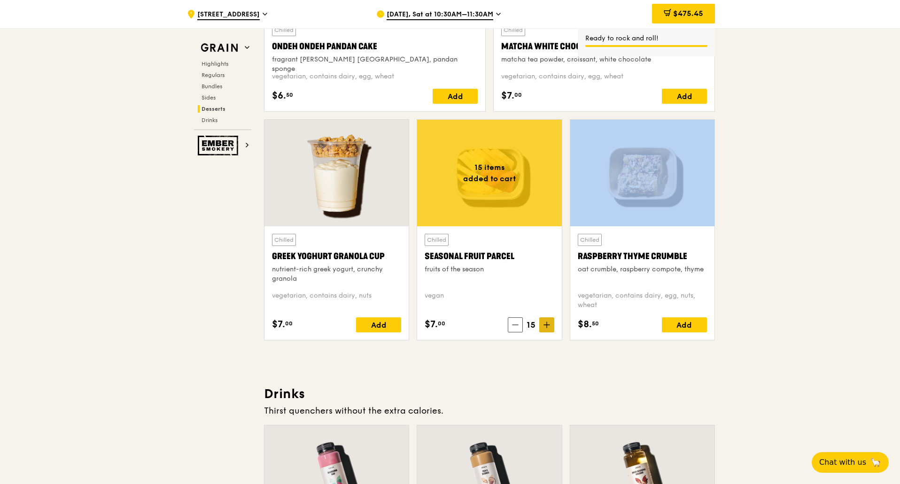
click at [549, 326] on icon at bounding box center [546, 325] width 7 height 7
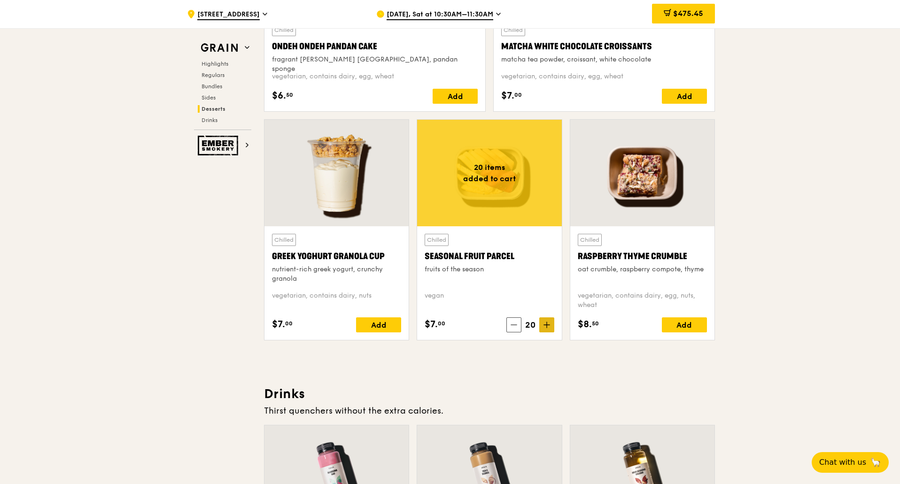
click at [549, 326] on icon at bounding box center [546, 325] width 7 height 7
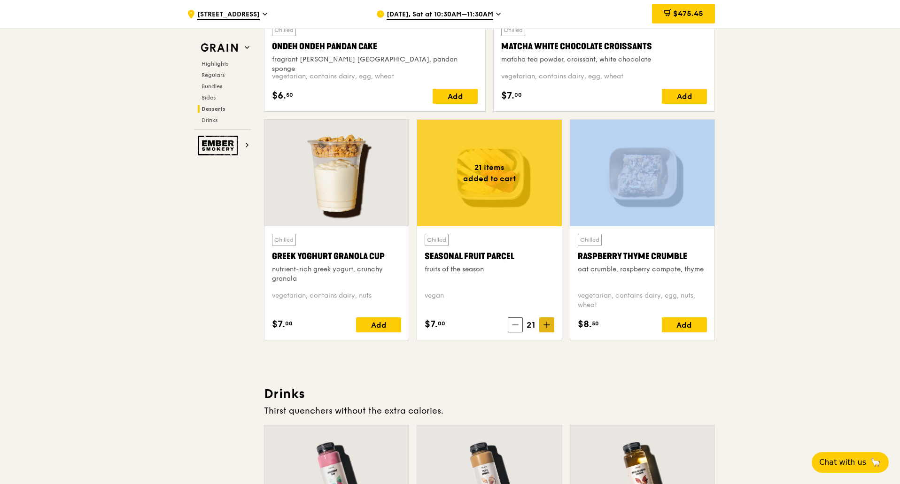
click at [549, 326] on icon at bounding box center [546, 325] width 7 height 7
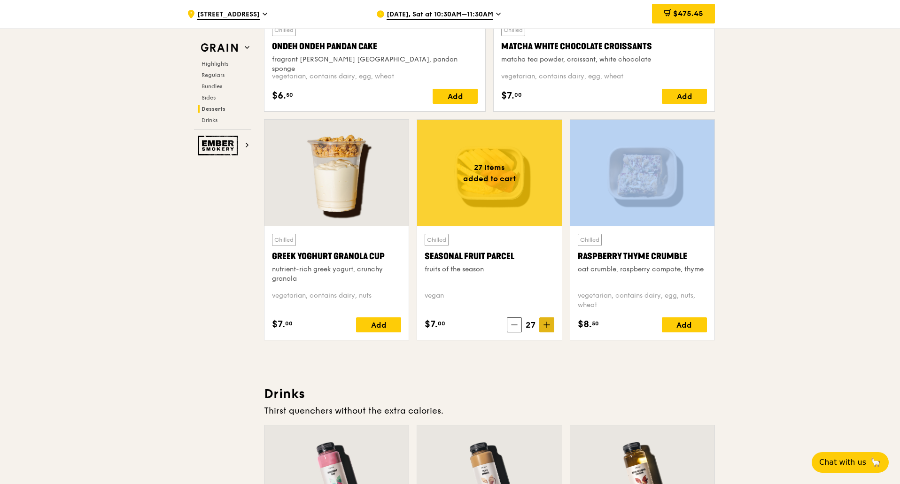
click at [549, 326] on icon at bounding box center [546, 325] width 7 height 7
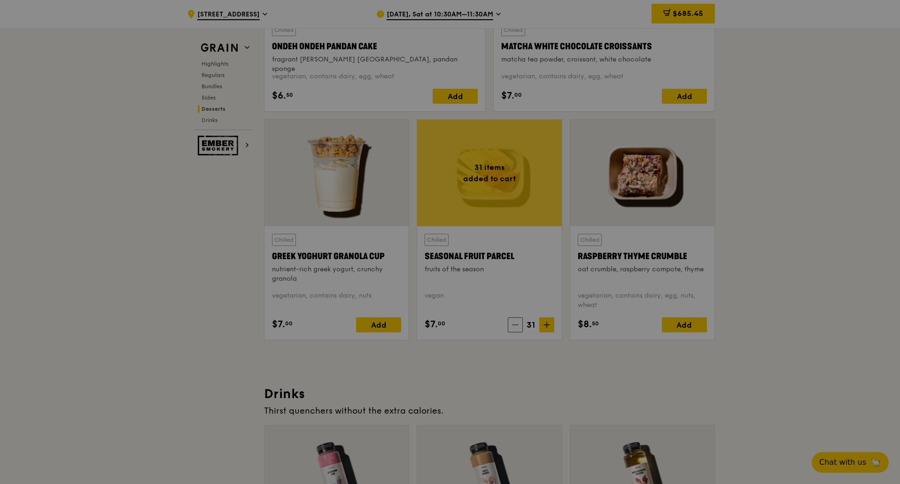
click at [517, 323] on div at bounding box center [450, 242] width 900 height 484
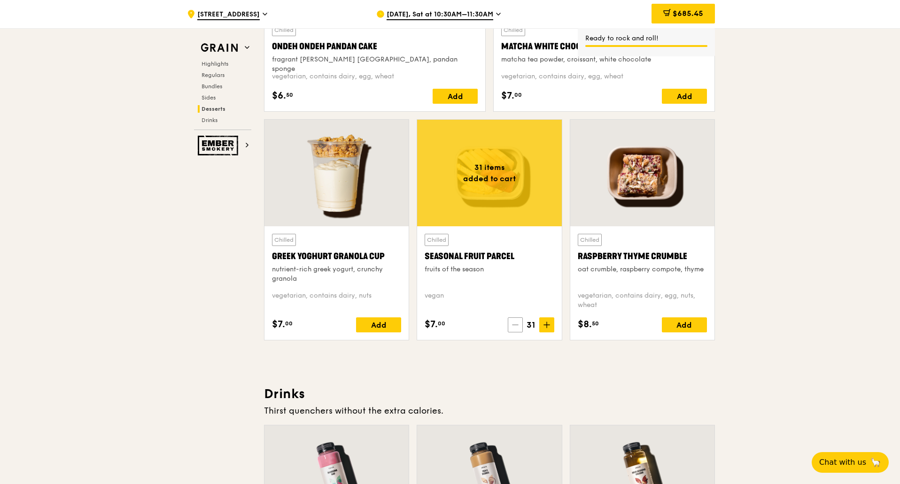
click at [516, 324] on icon at bounding box center [515, 325] width 7 height 7
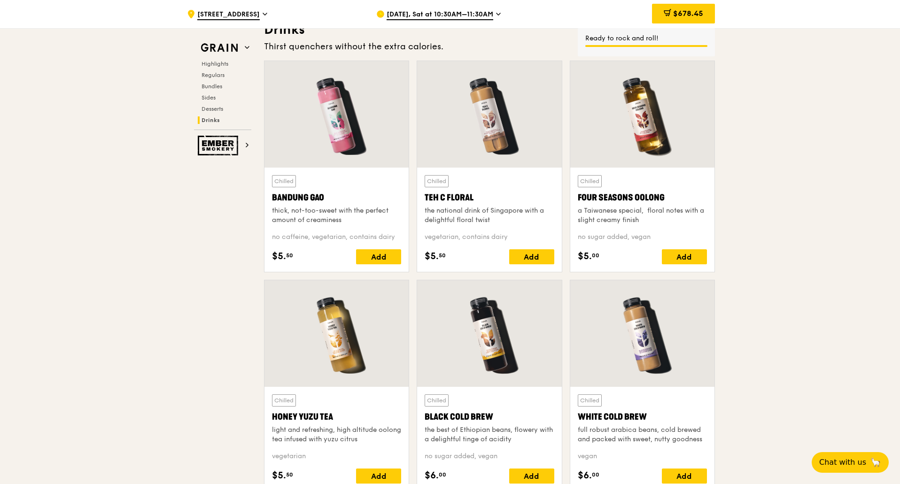
scroll to position [3285, 0]
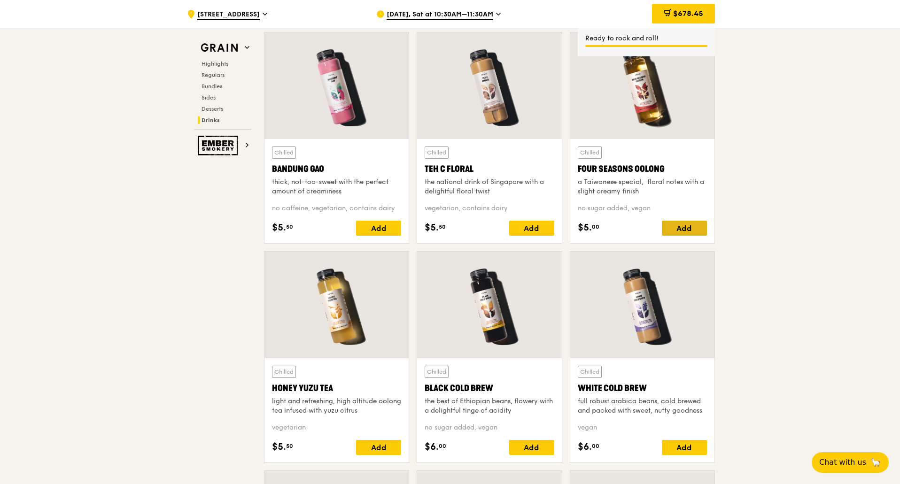
click at [681, 227] on div "Add" at bounding box center [684, 228] width 45 height 15
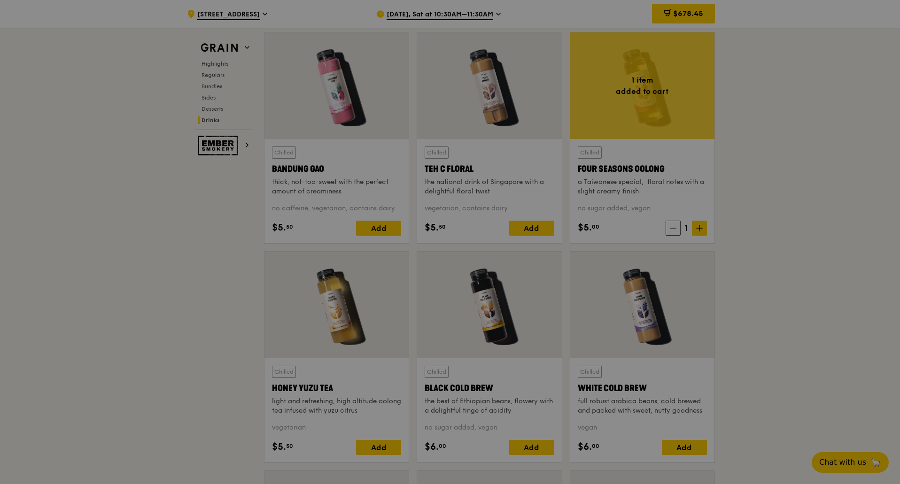
click at [704, 232] on div at bounding box center [450, 242] width 900 height 484
click at [702, 230] on div at bounding box center [450, 242] width 900 height 484
click at [701, 229] on div at bounding box center [450, 242] width 900 height 484
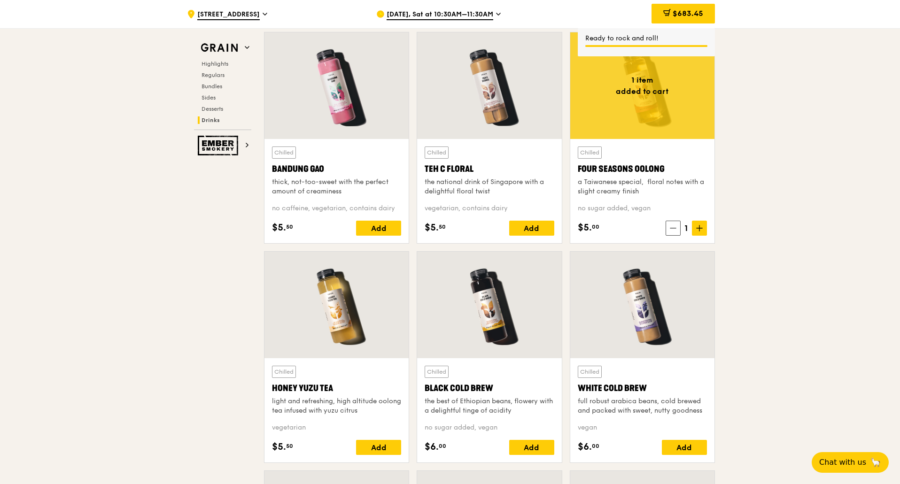
click at [700, 228] on icon at bounding box center [699, 228] width 6 height 0
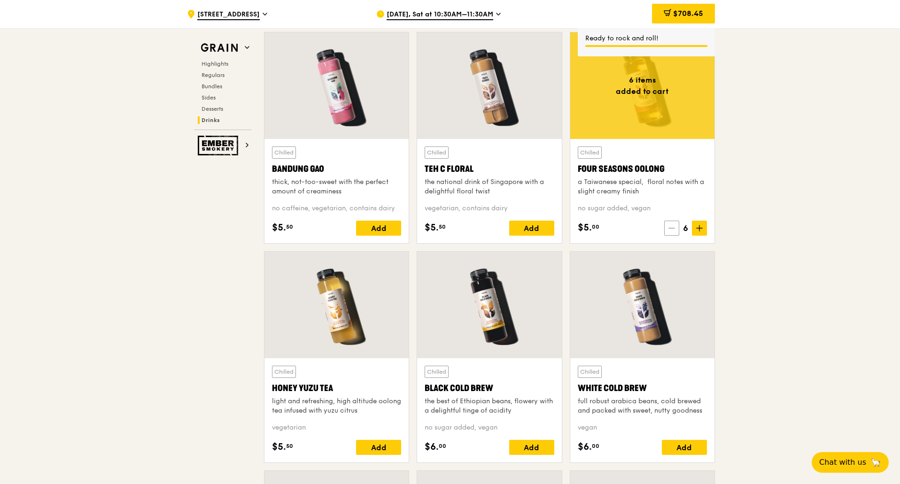
click at [669, 228] on icon at bounding box center [672, 228] width 6 height 0
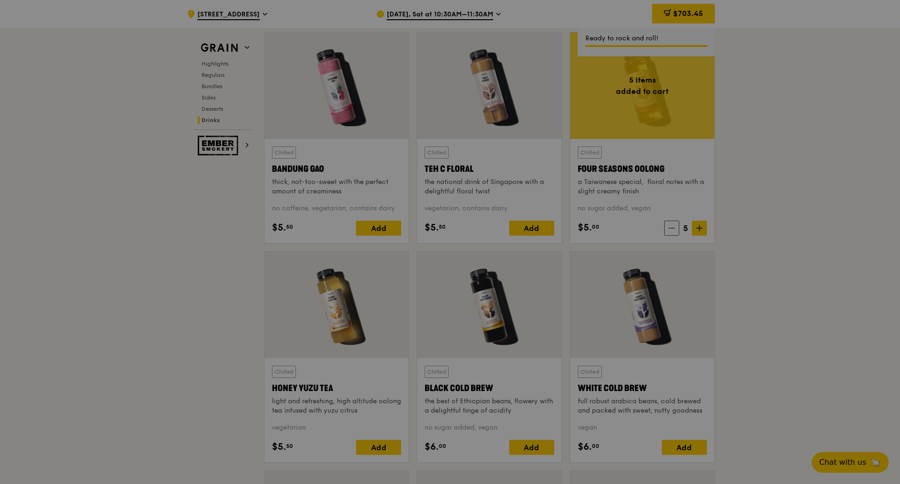
click at [381, 443] on div at bounding box center [450, 242] width 900 height 484
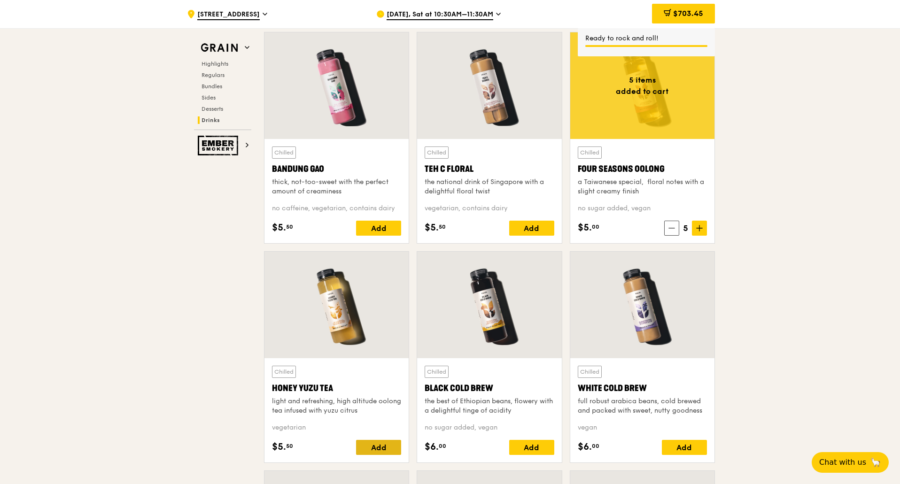
click at [381, 445] on div "Add" at bounding box center [378, 447] width 45 height 15
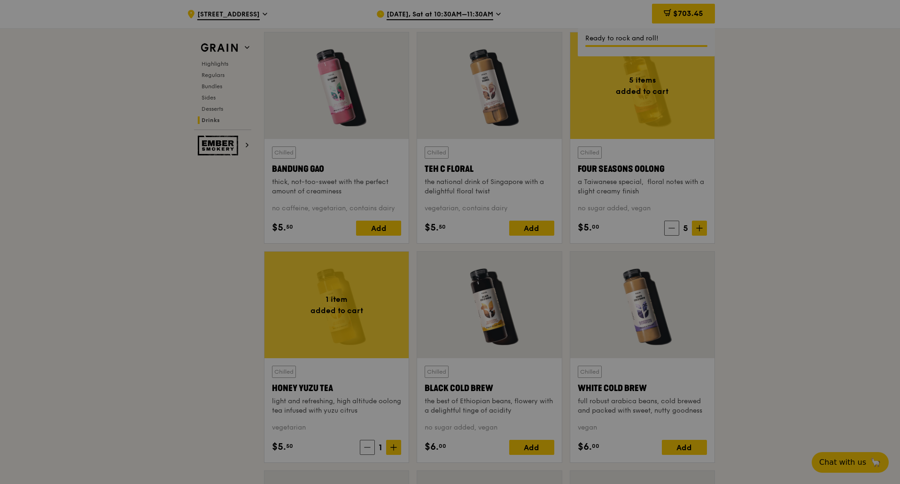
click at [389, 445] on div at bounding box center [450, 242] width 900 height 484
click at [393, 446] on div at bounding box center [450, 242] width 900 height 484
click at [393, 446] on icon at bounding box center [393, 447] width 7 height 7
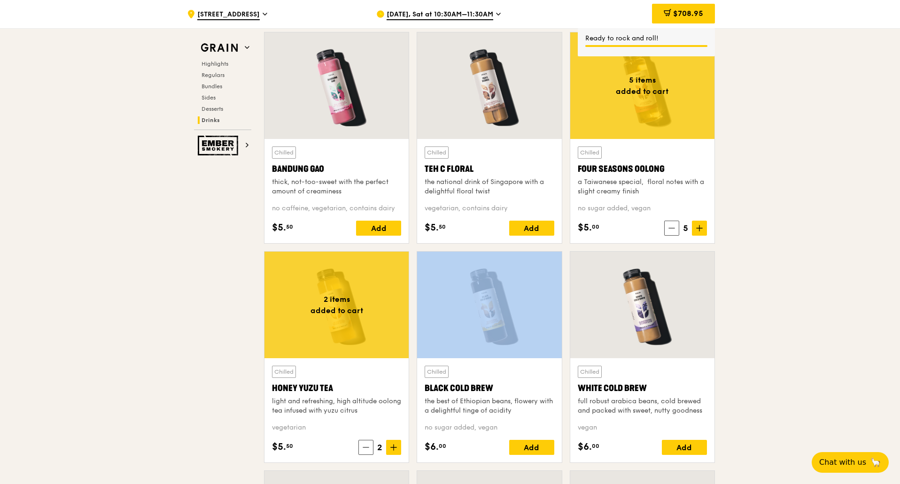
click at [393, 446] on icon at bounding box center [393, 447] width 7 height 7
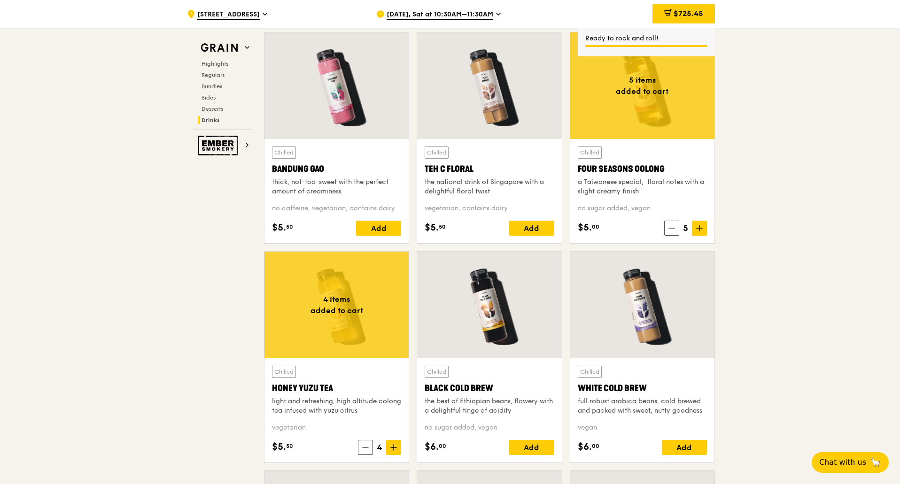
drag, startPoint x: 395, startPoint y: 447, endPoint x: 402, endPoint y: 445, distance: 6.4
click at [395, 447] on icon at bounding box center [393, 447] width 7 height 7
click at [691, 446] on div "Add" at bounding box center [684, 447] width 45 height 15
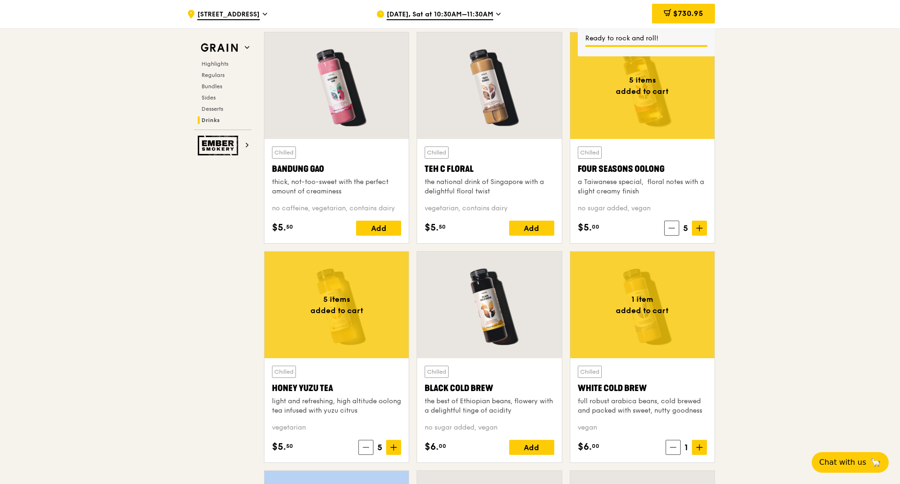
click at [692, 446] on span at bounding box center [699, 447] width 15 height 15
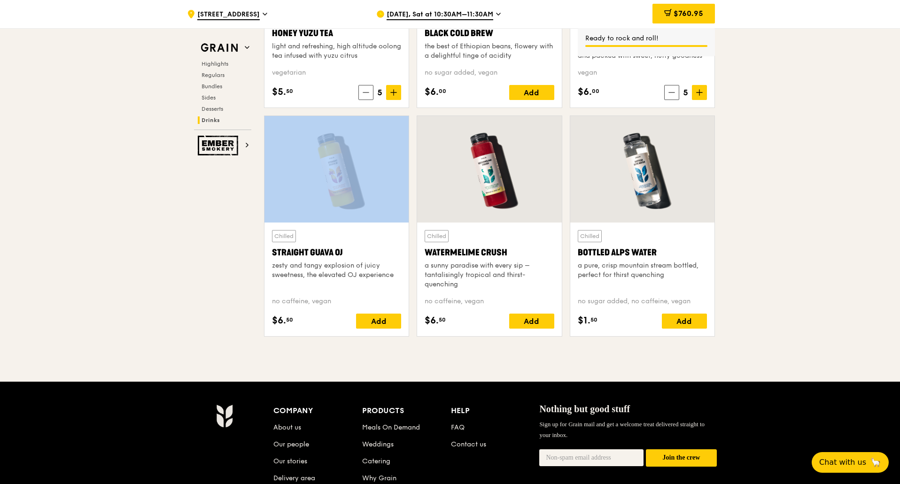
scroll to position [3641, 0]
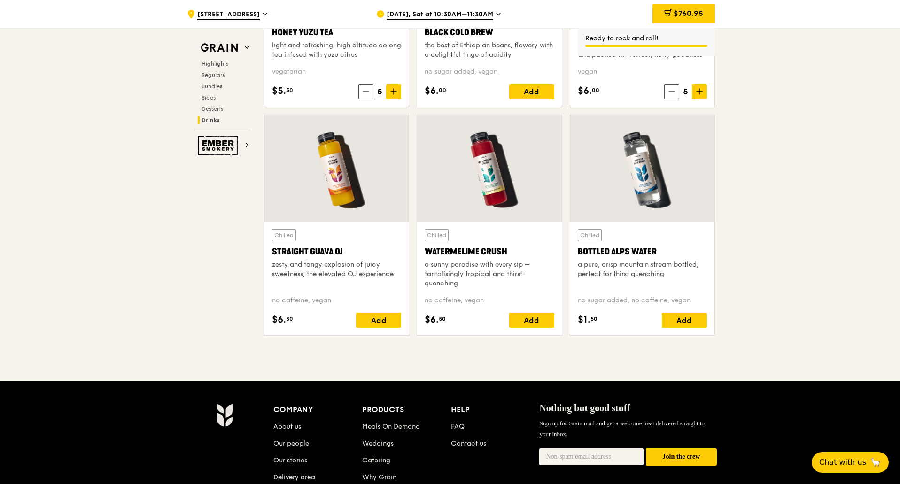
click at [537, 327] on div "Add" at bounding box center [531, 320] width 45 height 15
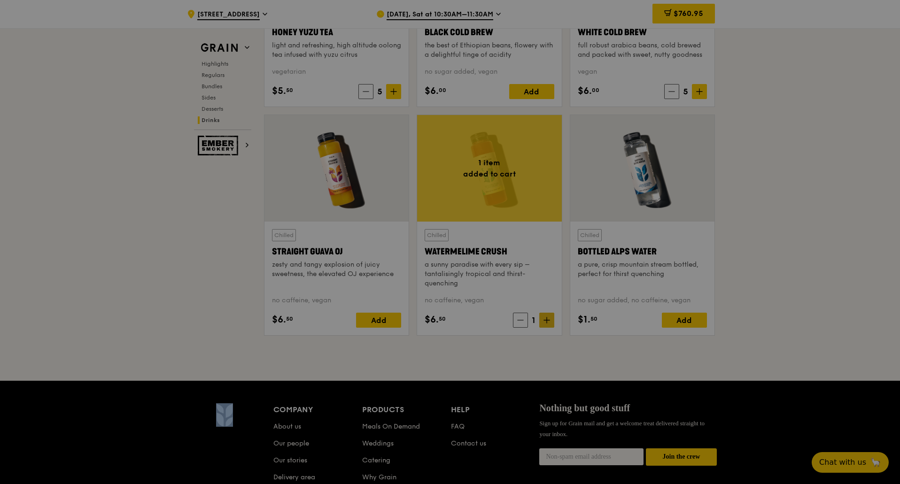
click at [542, 324] on div at bounding box center [450, 242] width 900 height 484
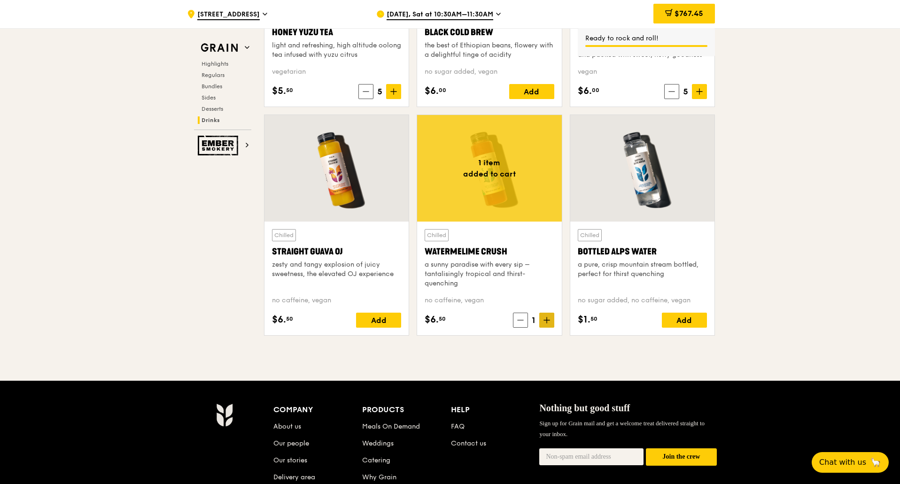
click at [543, 324] on span at bounding box center [546, 320] width 15 height 15
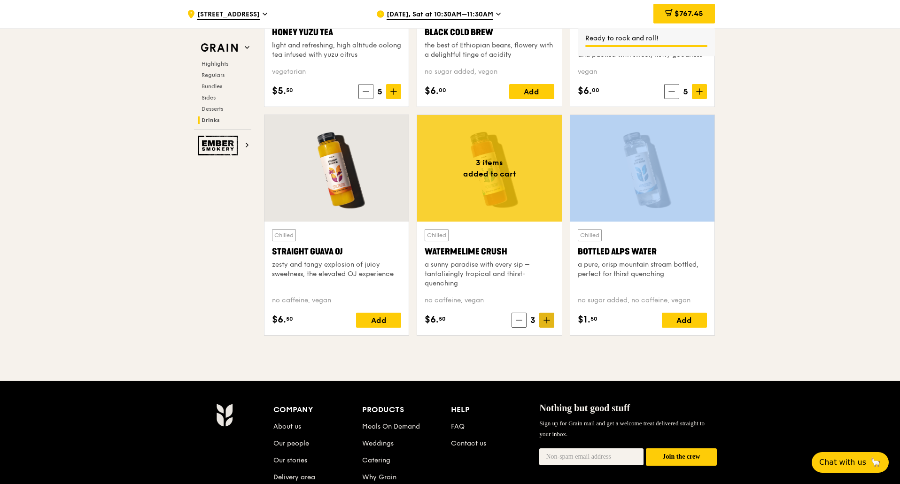
click at [543, 324] on span at bounding box center [546, 320] width 15 height 15
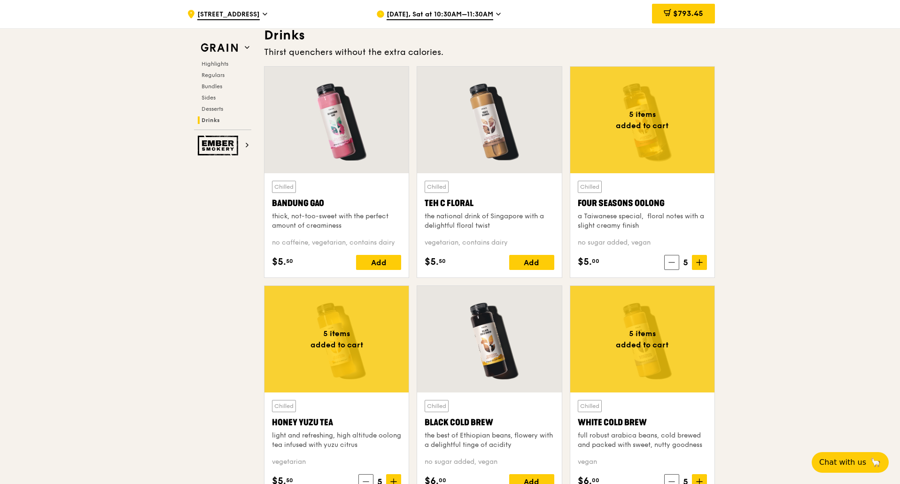
scroll to position [3250, 0]
click at [549, 270] on div "Add" at bounding box center [531, 262] width 45 height 15
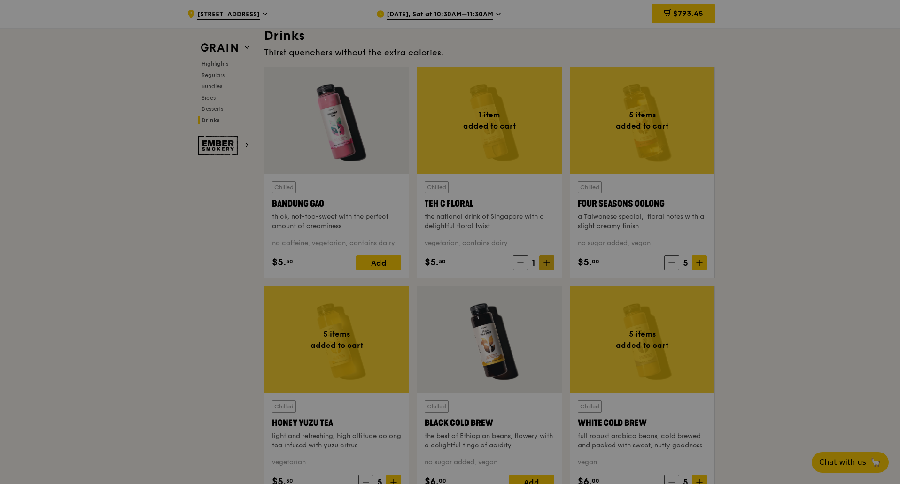
click at [549, 266] on div at bounding box center [450, 242] width 900 height 484
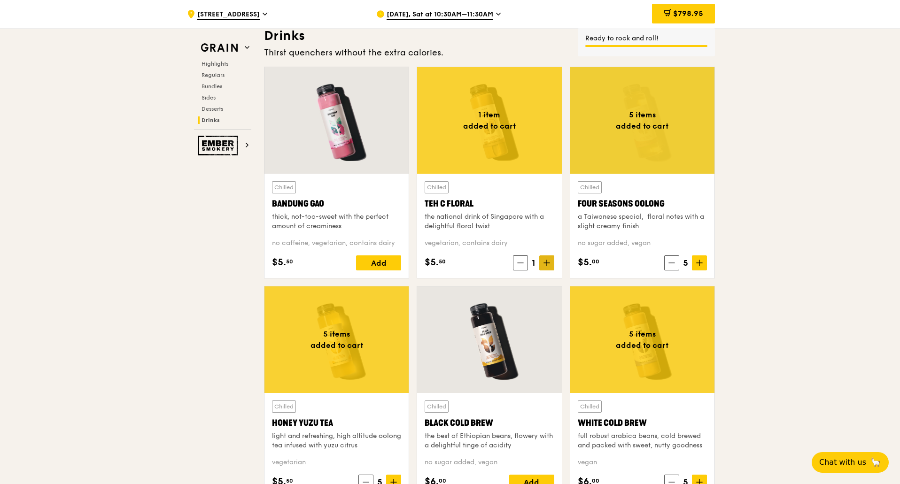
click at [549, 266] on icon at bounding box center [546, 263] width 7 height 7
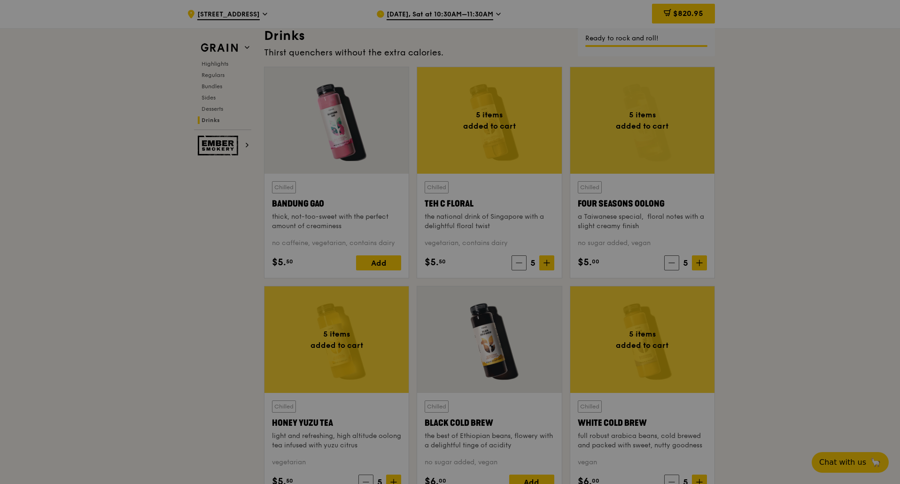
type input "5"
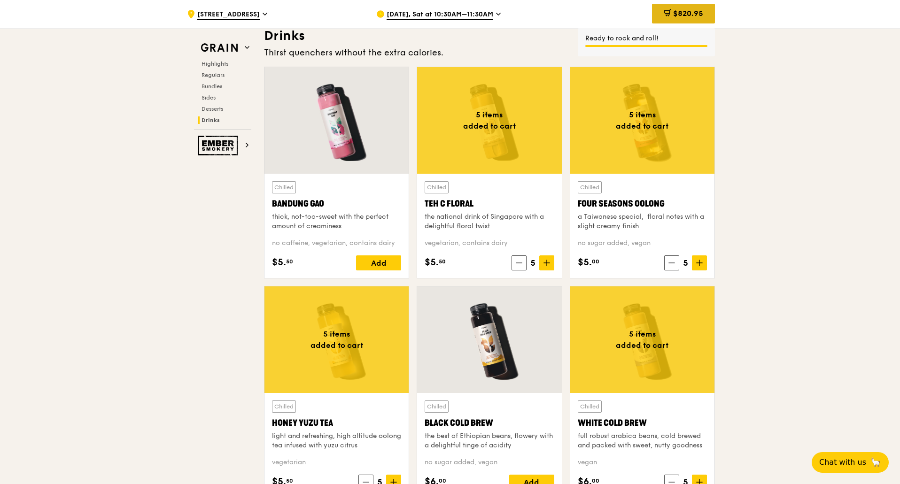
click at [683, 13] on span "$820.95" at bounding box center [688, 13] width 30 height 9
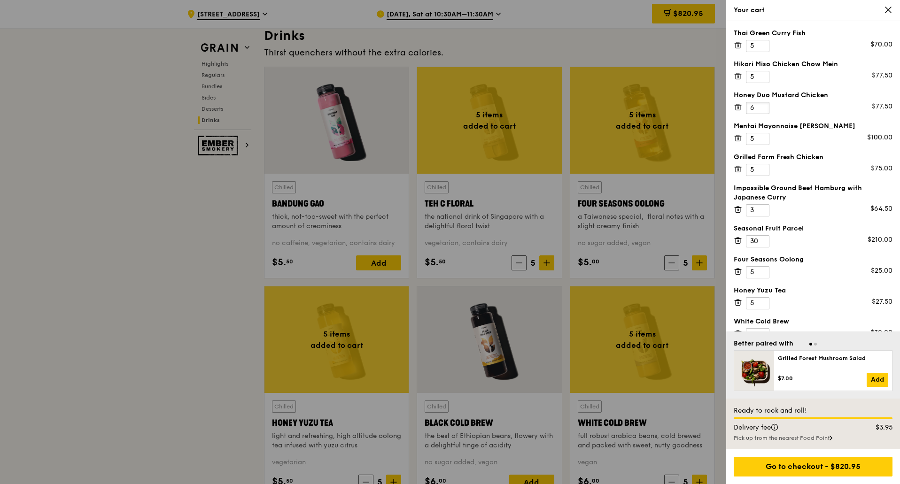
type input "6"
click at [762, 104] on input "6" at bounding box center [757, 108] width 23 height 12
type input "6"
click at [764, 74] on input "6" at bounding box center [757, 77] width 23 height 12
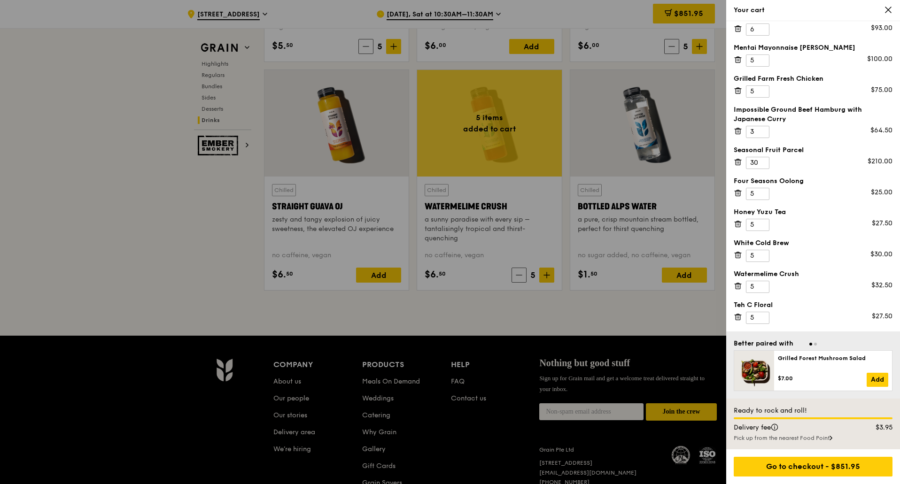
scroll to position [3689, 0]
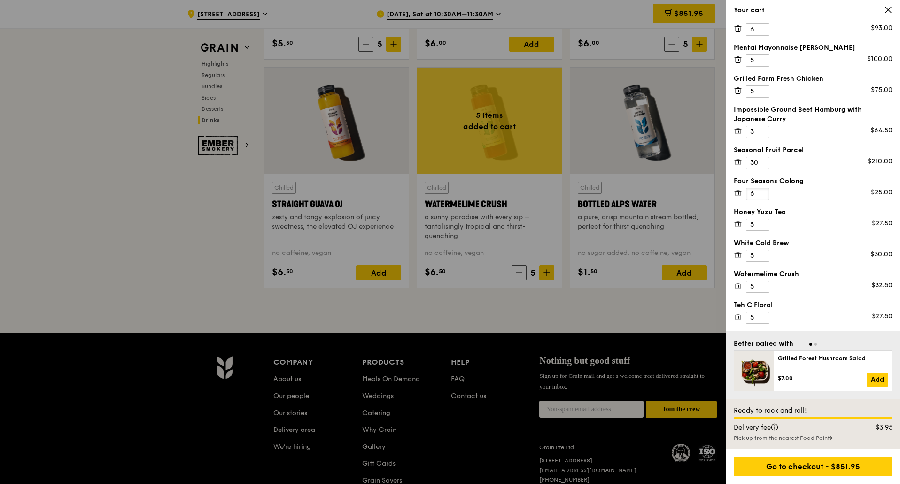
type input "6"
click at [760, 193] on input "6" at bounding box center [757, 194] width 23 height 12
type input "6"
click at [762, 223] on input "6" at bounding box center [757, 225] width 23 height 12
type input "6"
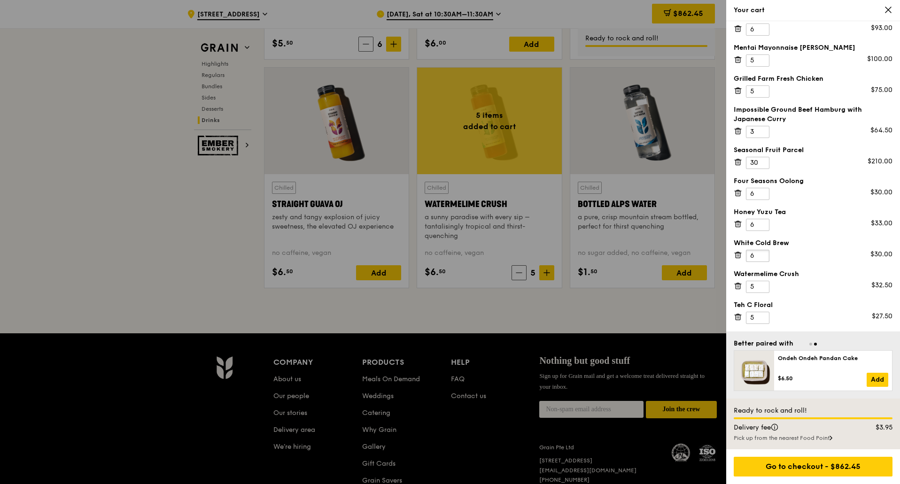
click at [761, 252] on input "6" at bounding box center [757, 256] width 23 height 12
type input "6"
click at [762, 283] on input "6" at bounding box center [757, 287] width 23 height 12
click at [762, 316] on input "6" at bounding box center [757, 318] width 23 height 12
click at [760, 321] on input "5" at bounding box center [757, 318] width 23 height 12
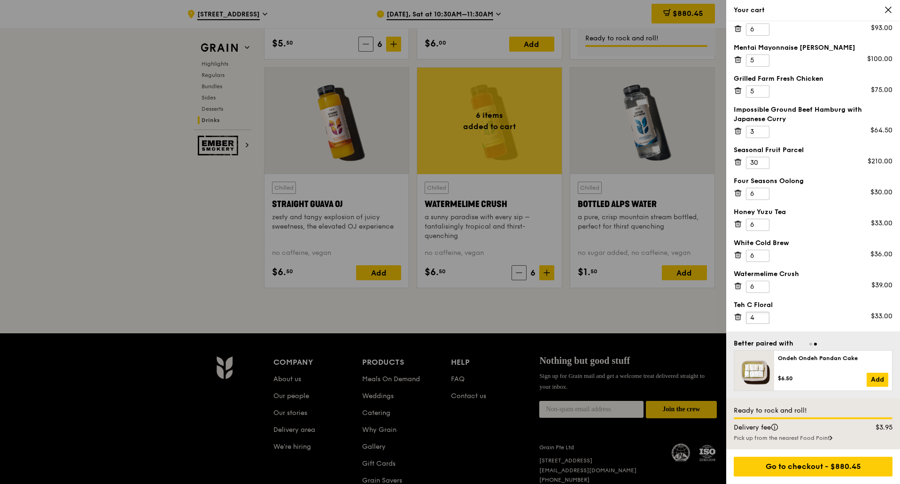
click at [760, 321] on input "4" at bounding box center [757, 318] width 23 height 12
click at [760, 321] on input "2" at bounding box center [757, 318] width 23 height 12
click at [760, 321] on input "1" at bounding box center [757, 318] width 23 height 12
type input "0"
click at [760, 321] on input "0" at bounding box center [757, 318] width 23 height 12
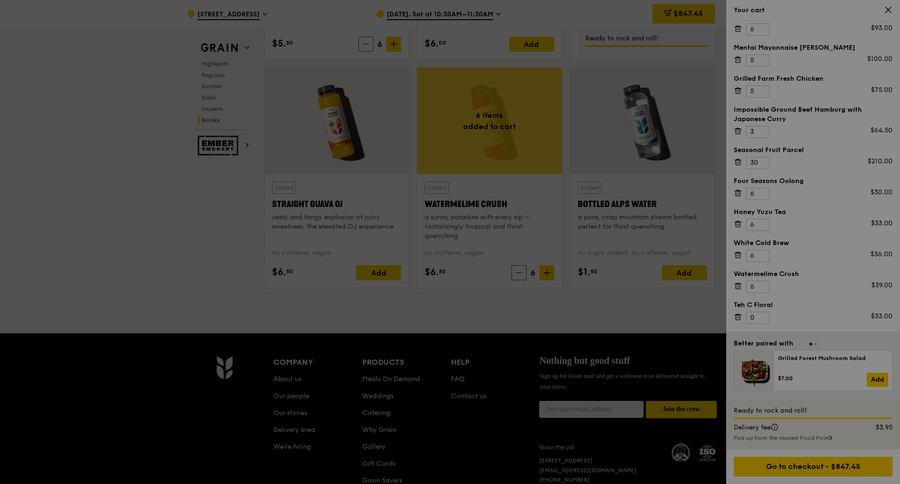
scroll to position [47, 0]
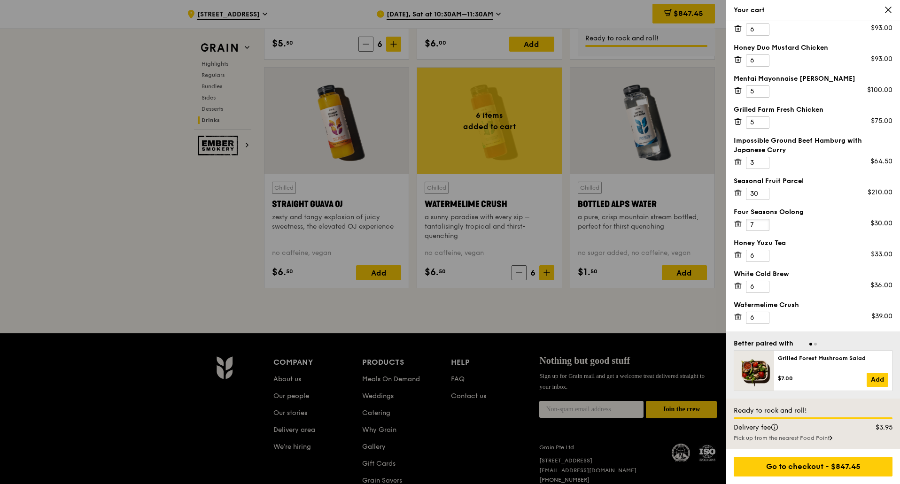
click at [762, 223] on input "7" at bounding box center [757, 225] width 23 height 12
click at [762, 223] on input "8" at bounding box center [757, 225] width 23 height 12
type input "7"
click at [760, 226] on input "7" at bounding box center [757, 225] width 23 height 12
type input "7"
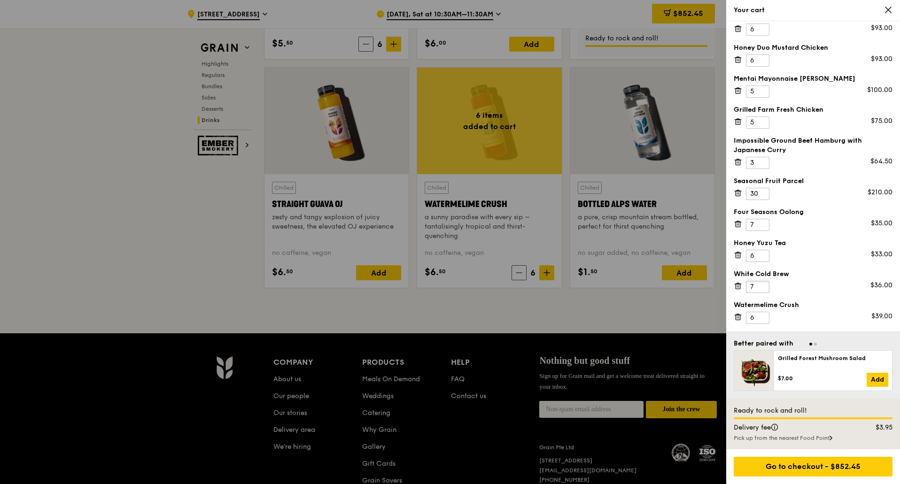
click at [763, 283] on input "7" at bounding box center [757, 287] width 23 height 12
click at [762, 259] on input "5" at bounding box center [757, 256] width 23 height 12
click at [762, 255] on input "6" at bounding box center [757, 256] width 23 height 12
type input "7"
click at [762, 255] on input "7" at bounding box center [757, 256] width 23 height 12
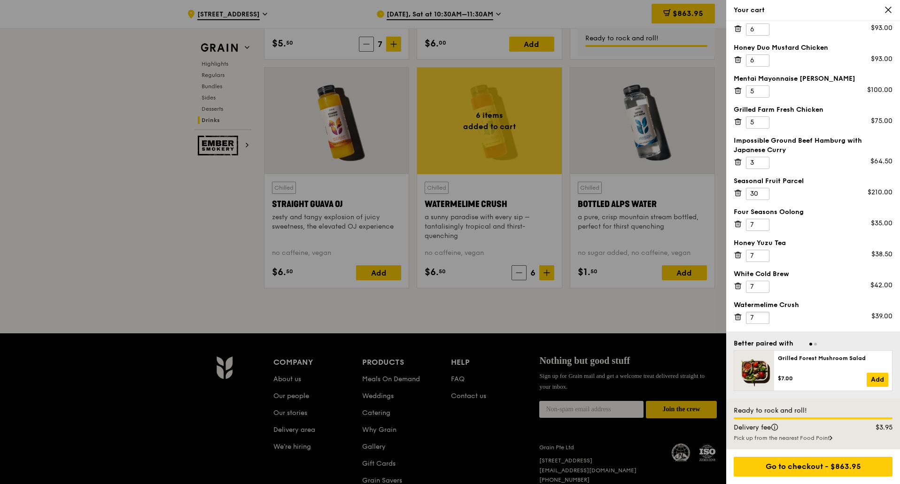
type input "7"
click at [765, 315] on input "7" at bounding box center [757, 318] width 23 height 12
type input "8"
click at [764, 285] on input "8" at bounding box center [757, 287] width 23 height 12
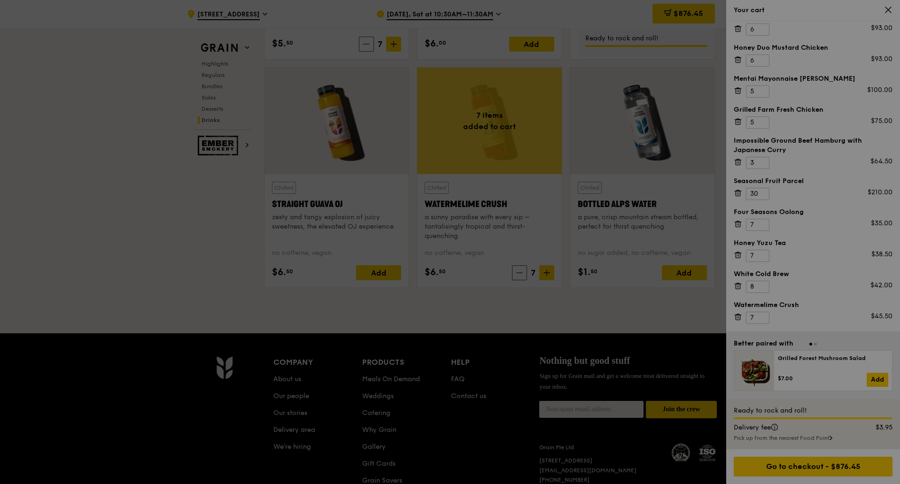
click at [764, 314] on div at bounding box center [450, 242] width 900 height 484
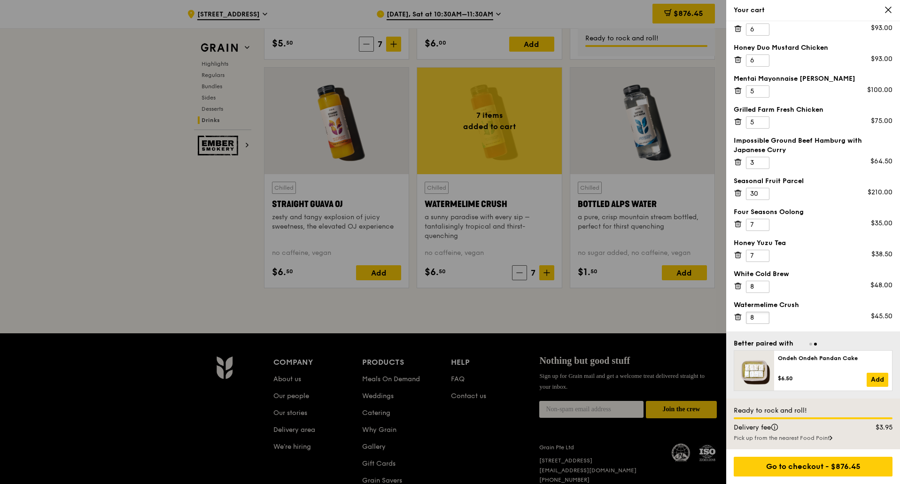
type input "8"
click at [764, 316] on input "8" at bounding box center [757, 318] width 23 height 12
